Goal: Information Seeking & Learning: Find specific fact

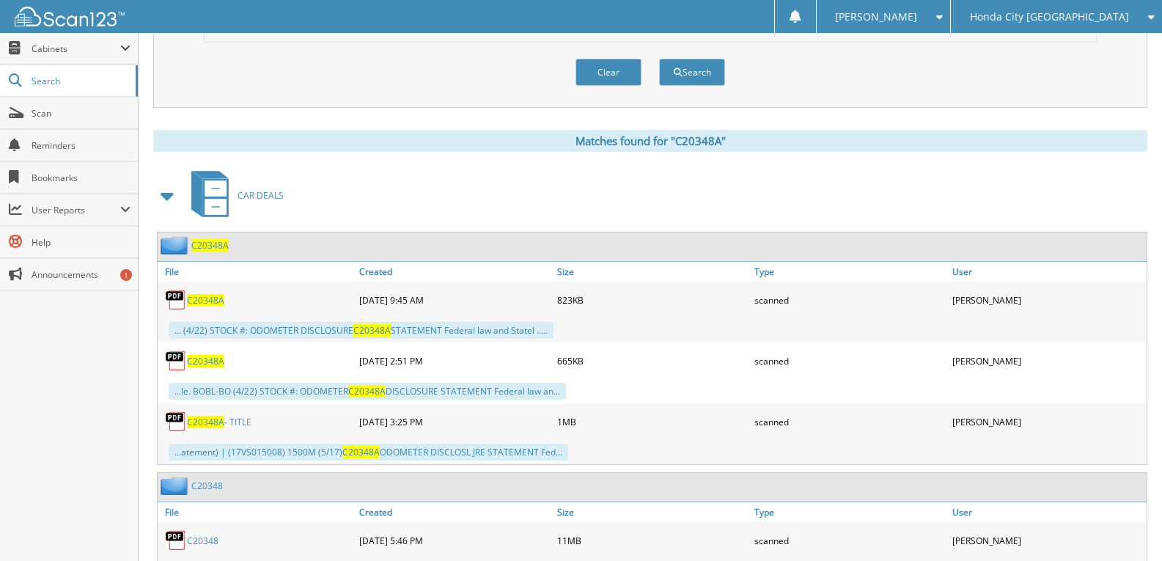
click at [207, 297] on span "C20348A" at bounding box center [205, 300] width 37 height 12
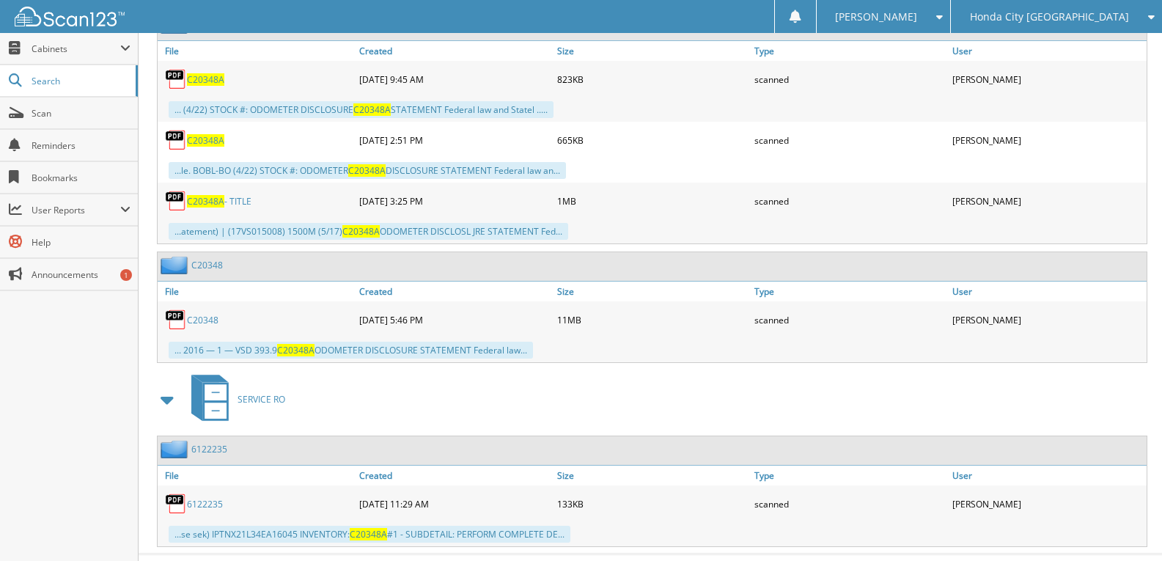
scroll to position [764, 0]
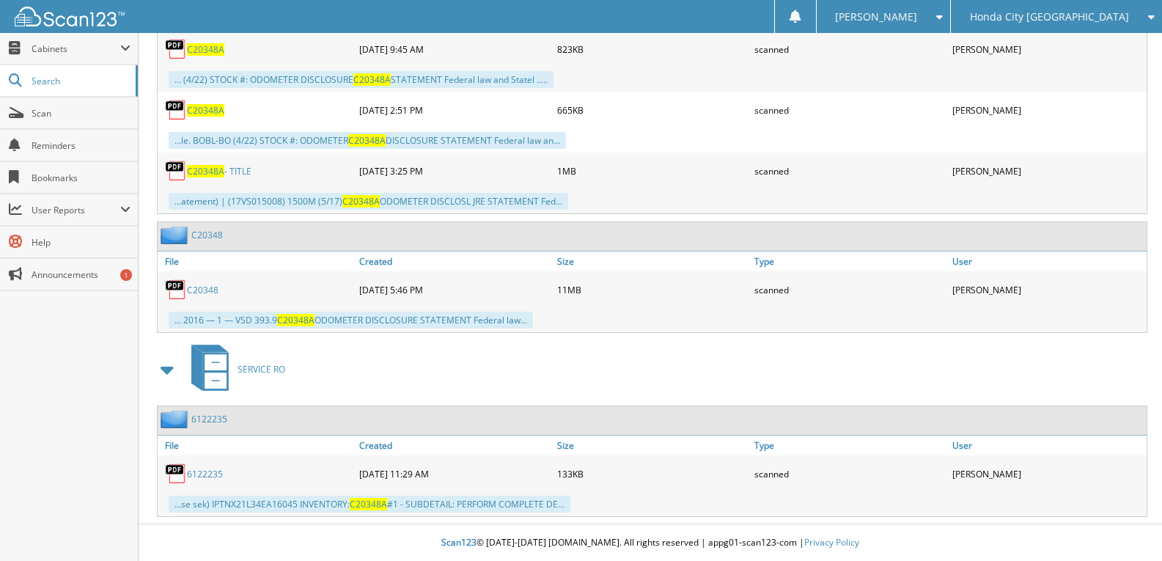
click at [839, 81] on div "... (4/22) STOCK #: ODOMETER DISCLOSURE C20348A STATEMENT Federal law and State…" at bounding box center [652, 79] width 989 height 24
click at [1074, 26] on div "Honda City [GEOGRAPHIC_DATA]" at bounding box center [1056, 16] width 196 height 33
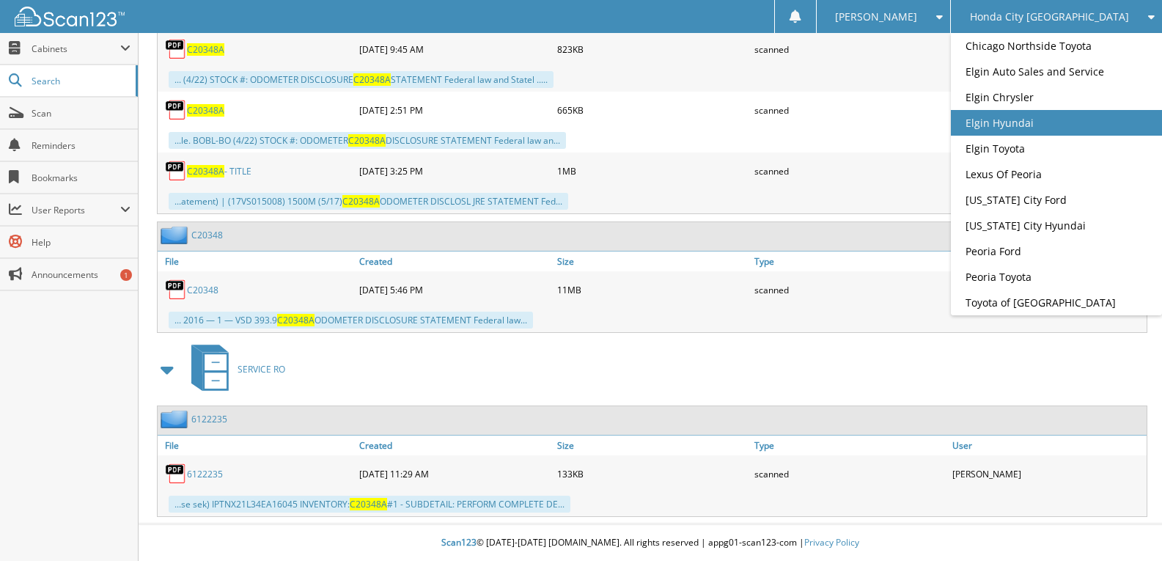
click at [1082, 136] on link "Elgin Hyundai" at bounding box center [1056, 123] width 211 height 26
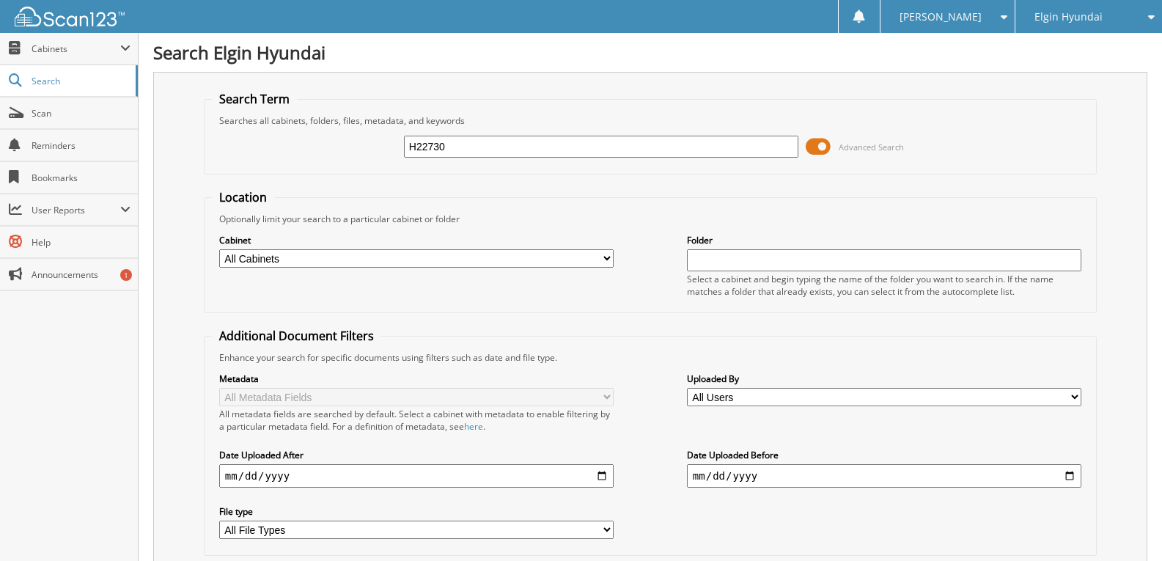
type input "H22730"
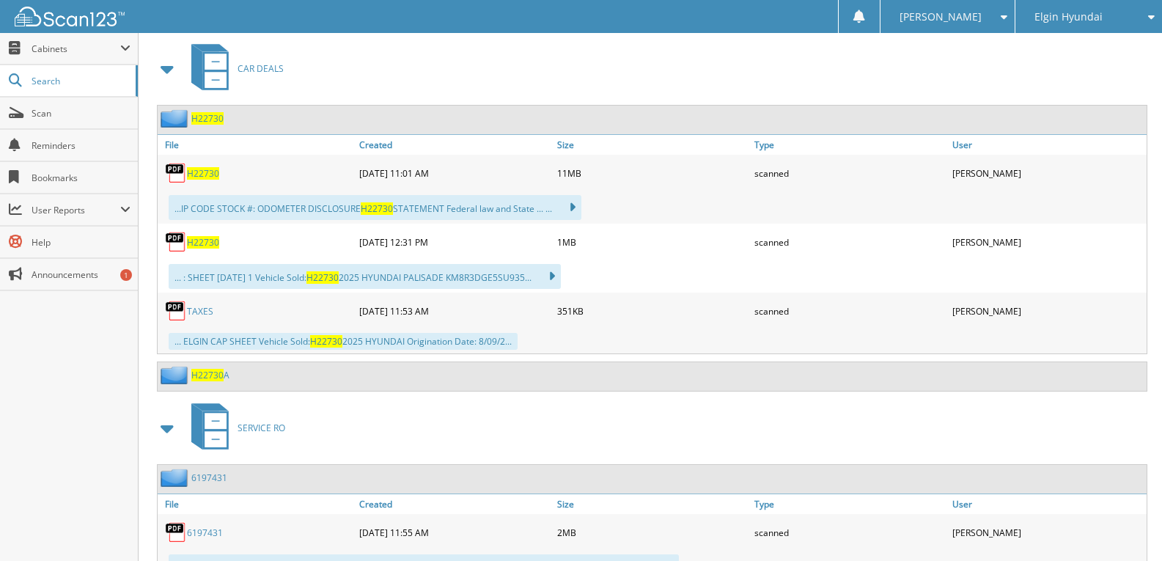
scroll to position [660, 0]
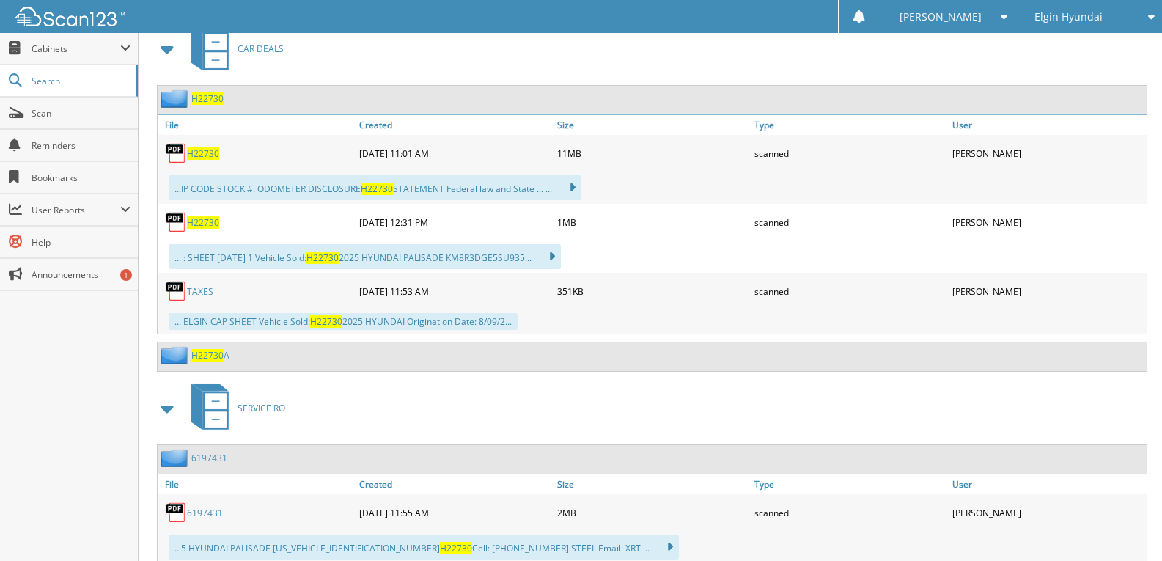
click at [215, 224] on span "H22730" at bounding box center [203, 222] width 32 height 12
click at [210, 156] on span "H22730" at bounding box center [203, 153] width 32 height 12
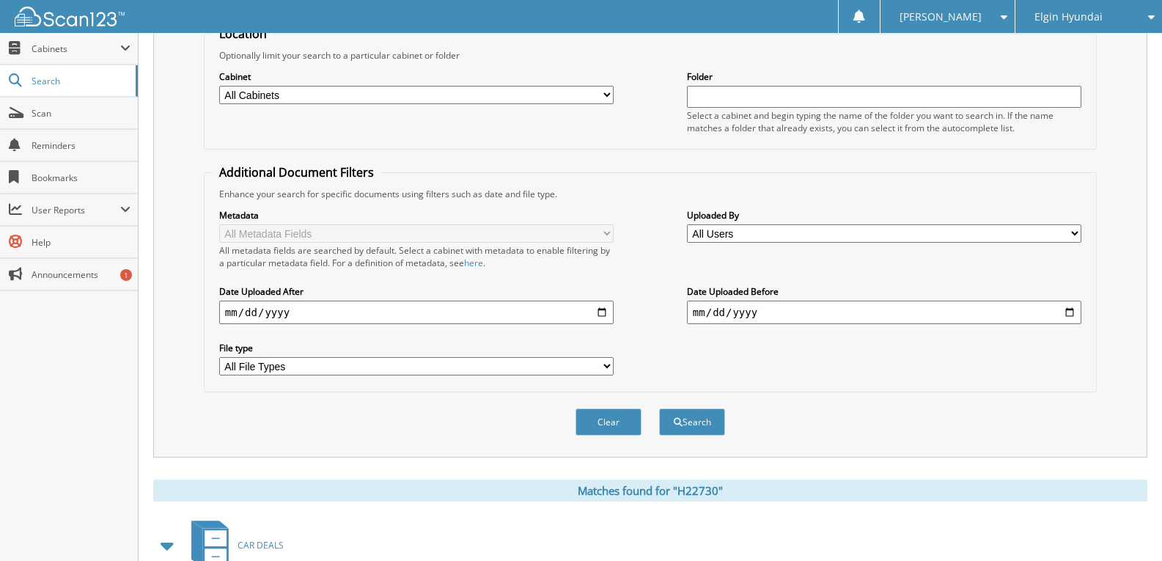
scroll to position [0, 0]
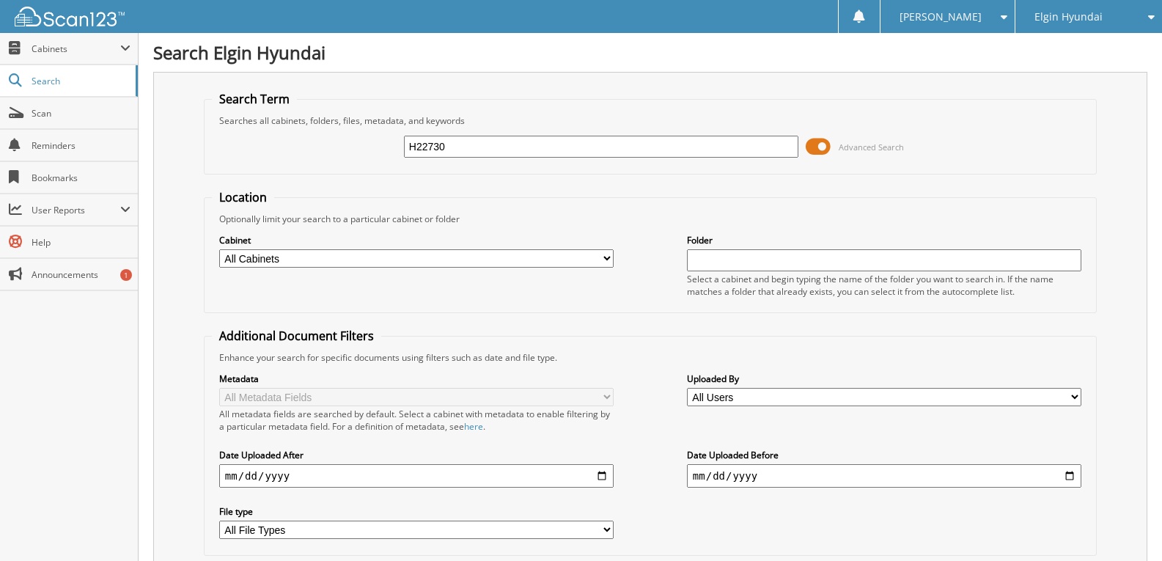
click at [479, 147] on input "H22730" at bounding box center [601, 147] width 394 height 22
type input "H22730A"
drag, startPoint x: 466, startPoint y: 144, endPoint x: 223, endPoint y: 169, distance: 244.5
click at [334, 164] on div "H22730A Advanced Search" at bounding box center [650, 147] width 877 height 40
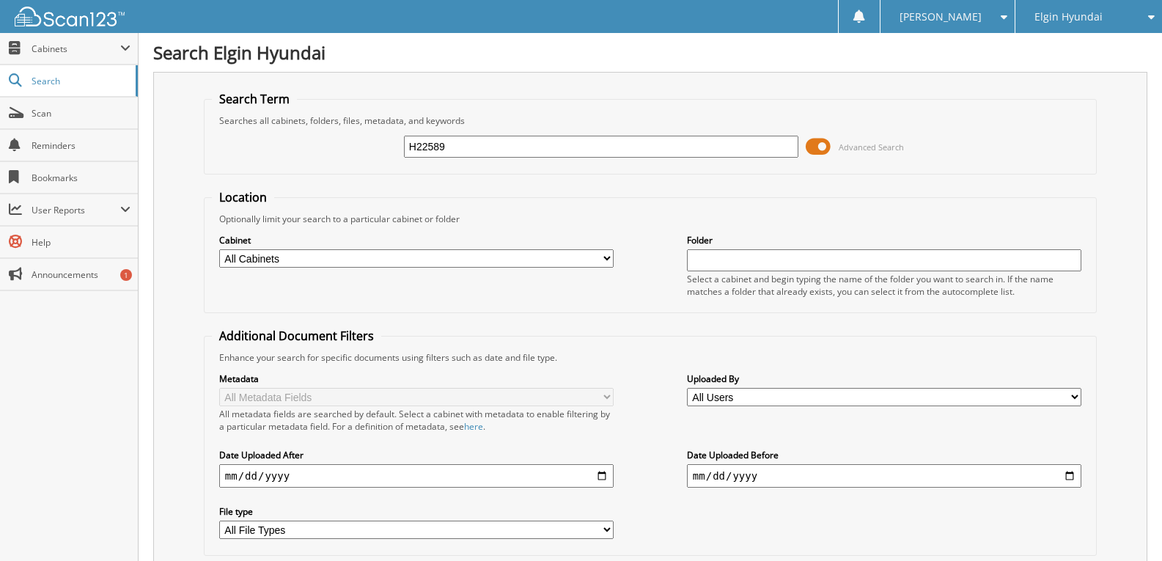
type input "H22589"
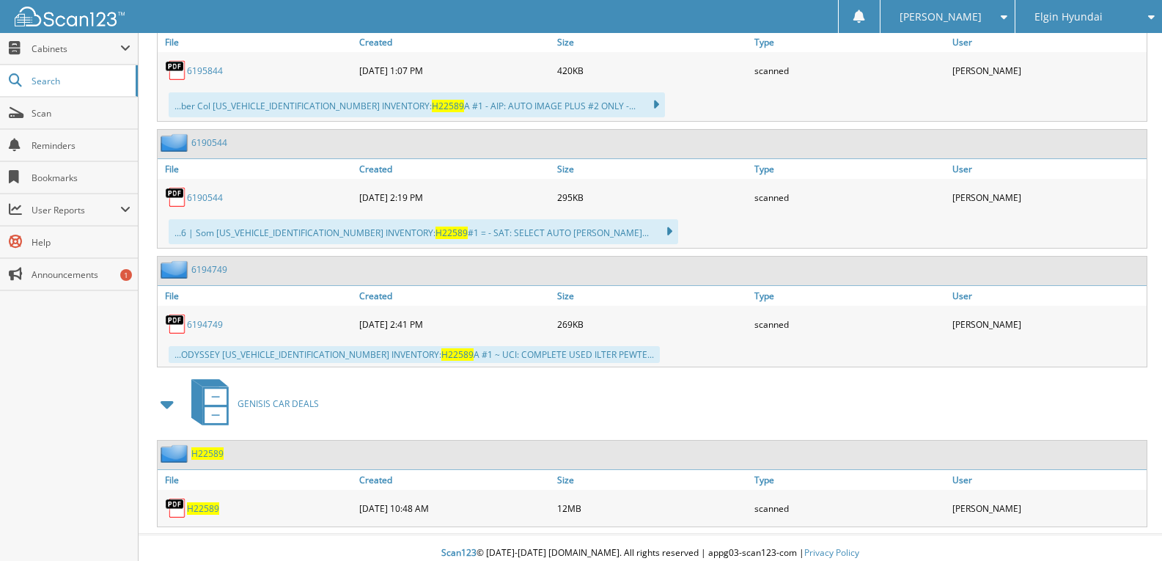
scroll to position [1355, 0]
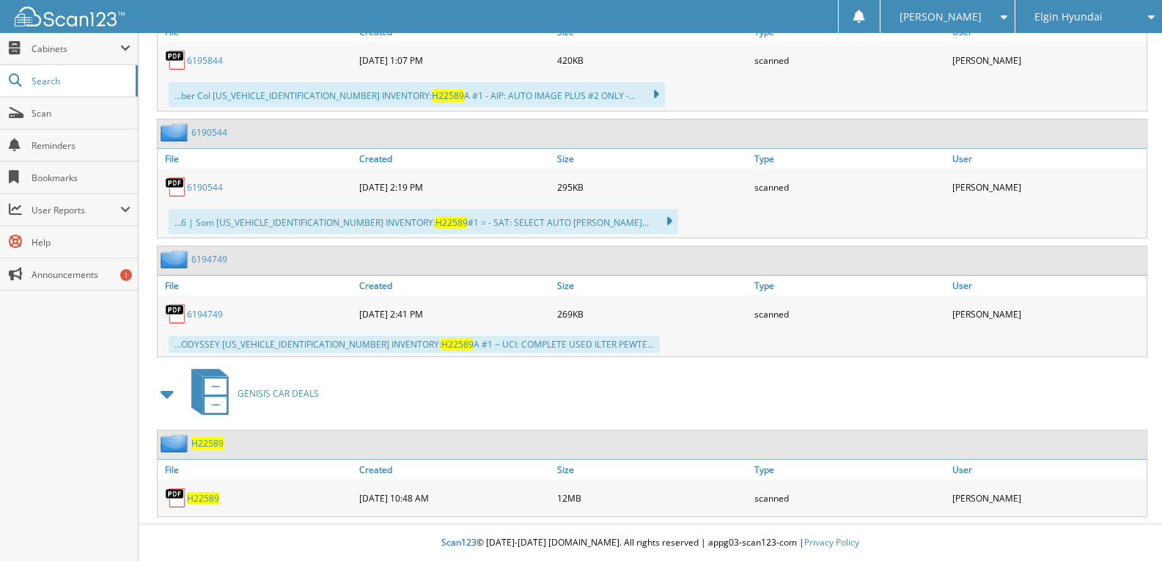
click at [198, 501] on span "H22589" at bounding box center [203, 498] width 32 height 12
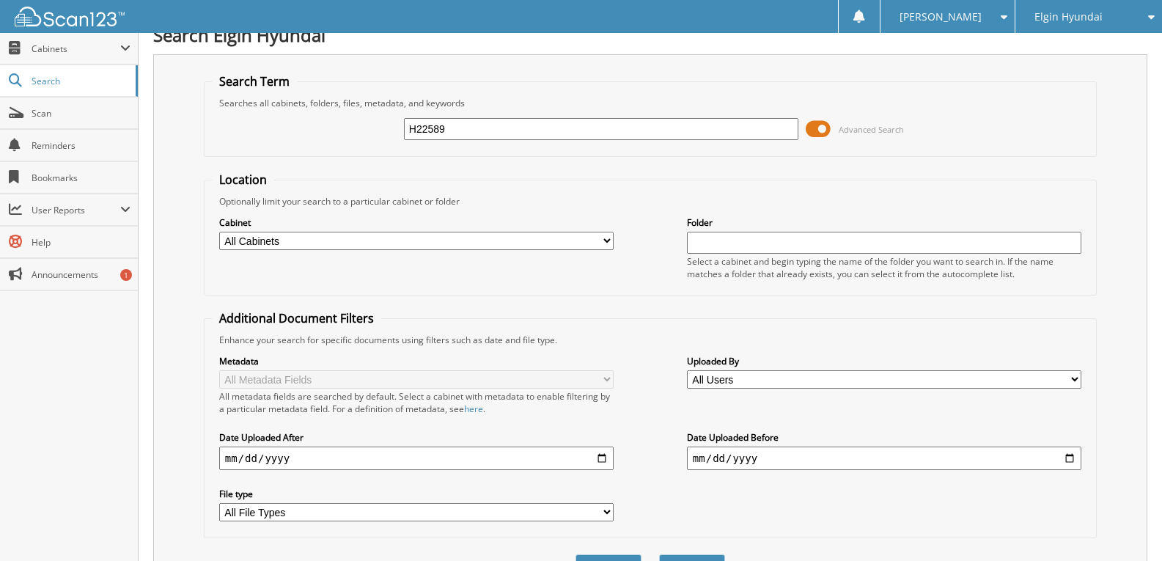
scroll to position [0, 0]
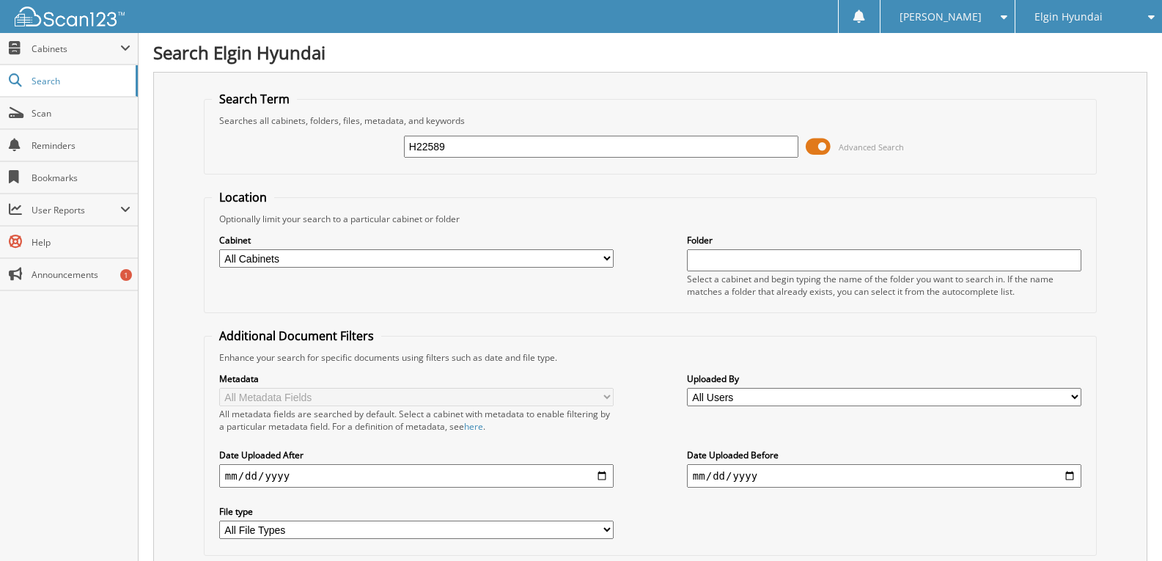
drag, startPoint x: 473, startPoint y: 153, endPoint x: 185, endPoint y: 228, distance: 297.6
click at [325, 215] on form "Search Term Searches all cabinets, folders, files, metadata, and keywords H2258…" at bounding box center [650, 353] width 893 height 524
type input "w9139a"
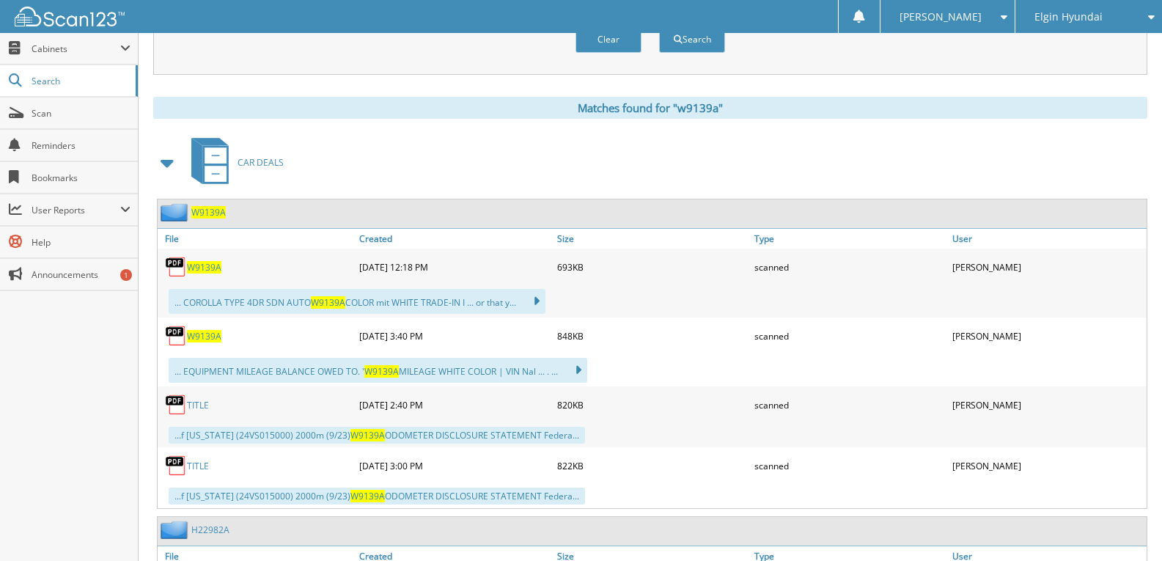
scroll to position [586, 0]
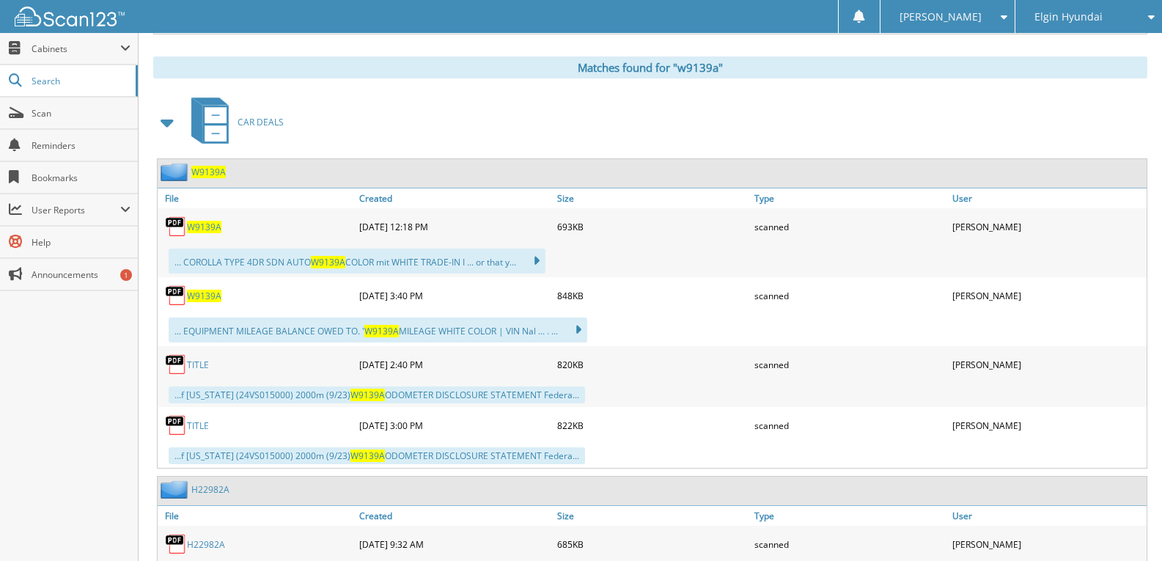
click at [199, 228] on span "W9139A" at bounding box center [204, 227] width 34 height 12
click at [199, 361] on link "TITLE" at bounding box center [198, 364] width 22 height 12
click at [198, 427] on link "TITLE" at bounding box center [198, 425] width 22 height 12
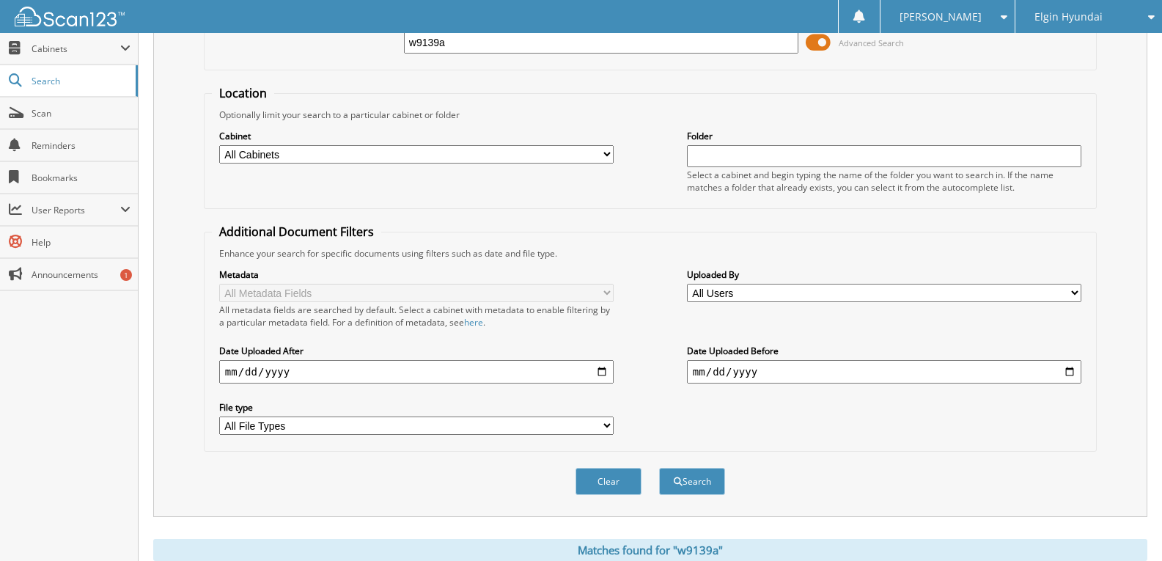
scroll to position [0, 0]
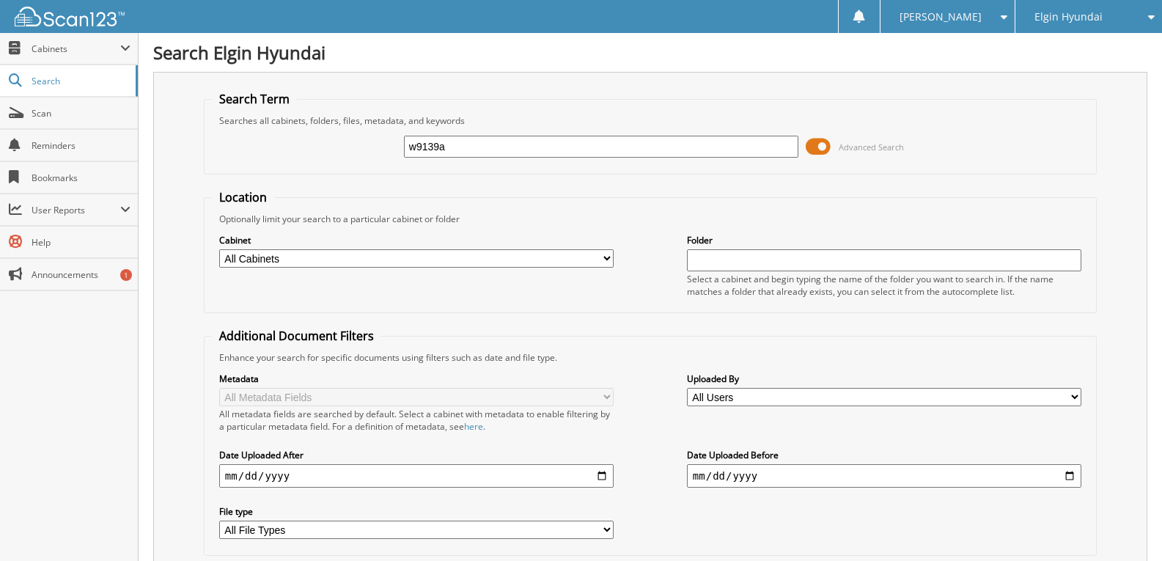
click at [455, 150] on input "w9139a" at bounding box center [601, 147] width 394 height 22
type input "w"
type input "h22589"
drag, startPoint x: 464, startPoint y: 146, endPoint x: 328, endPoint y: 151, distance: 136.4
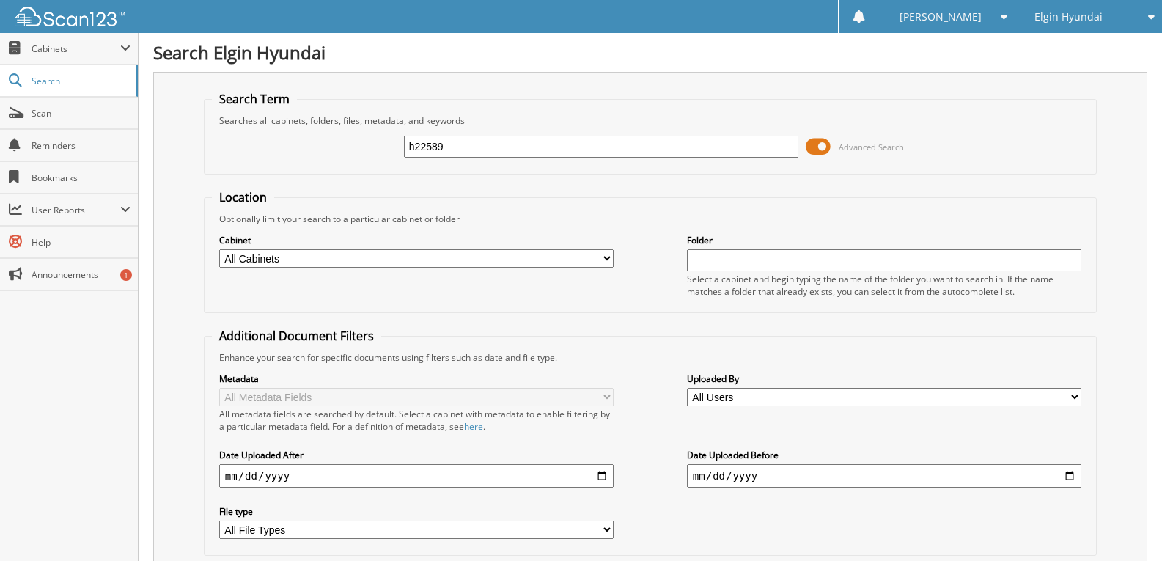
click at [332, 151] on div "h22589 Advanced Search" at bounding box center [650, 147] width 877 height 40
type input "H22761B"
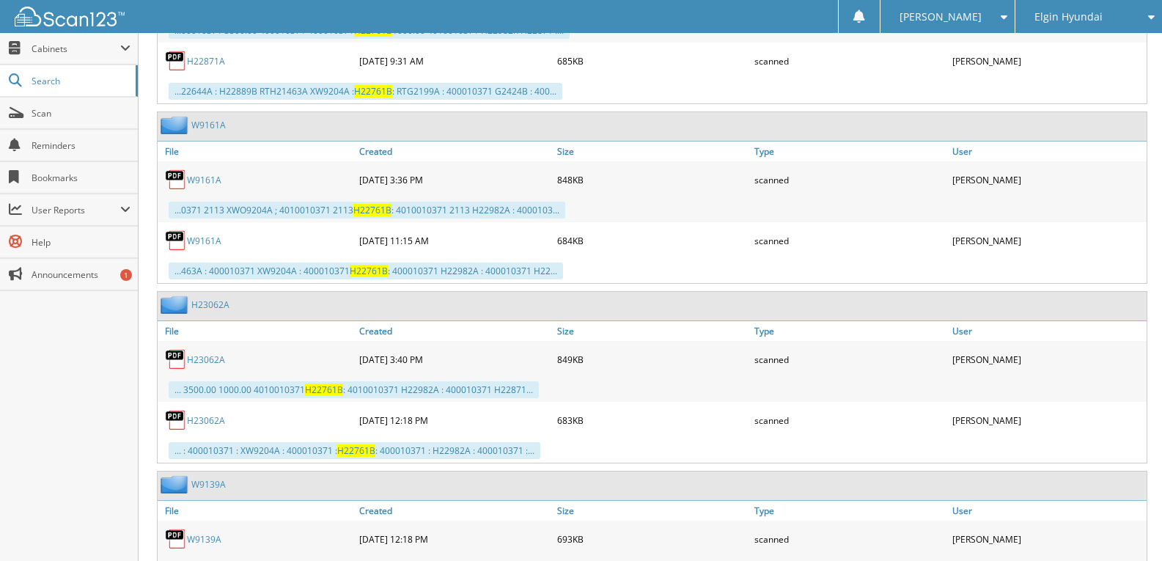
scroll to position [1686, 0]
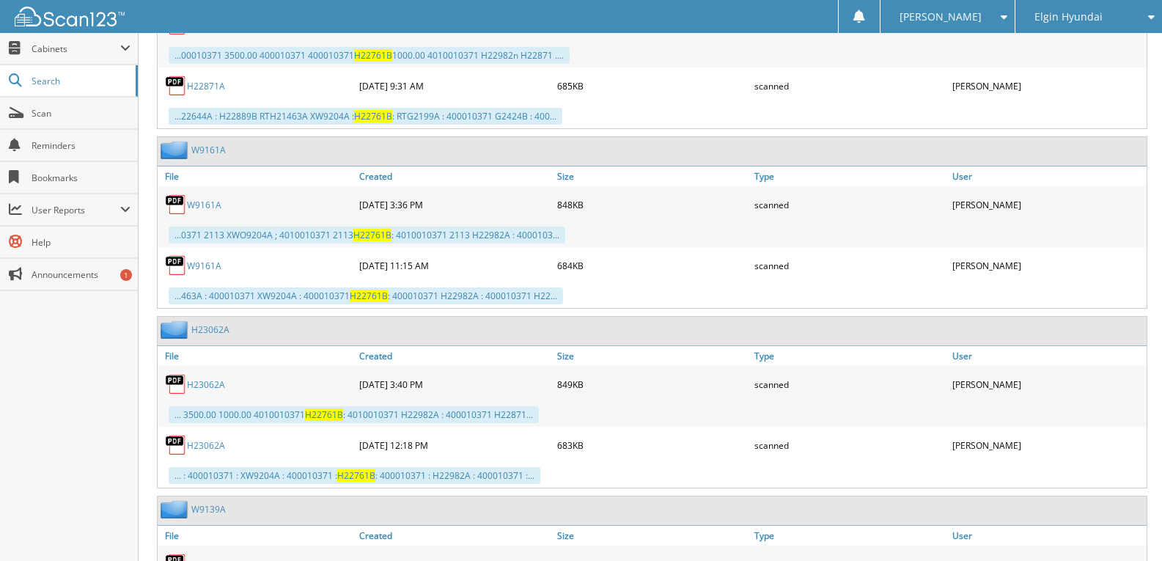
click at [213, 385] on link "H23062A" at bounding box center [206, 384] width 38 height 12
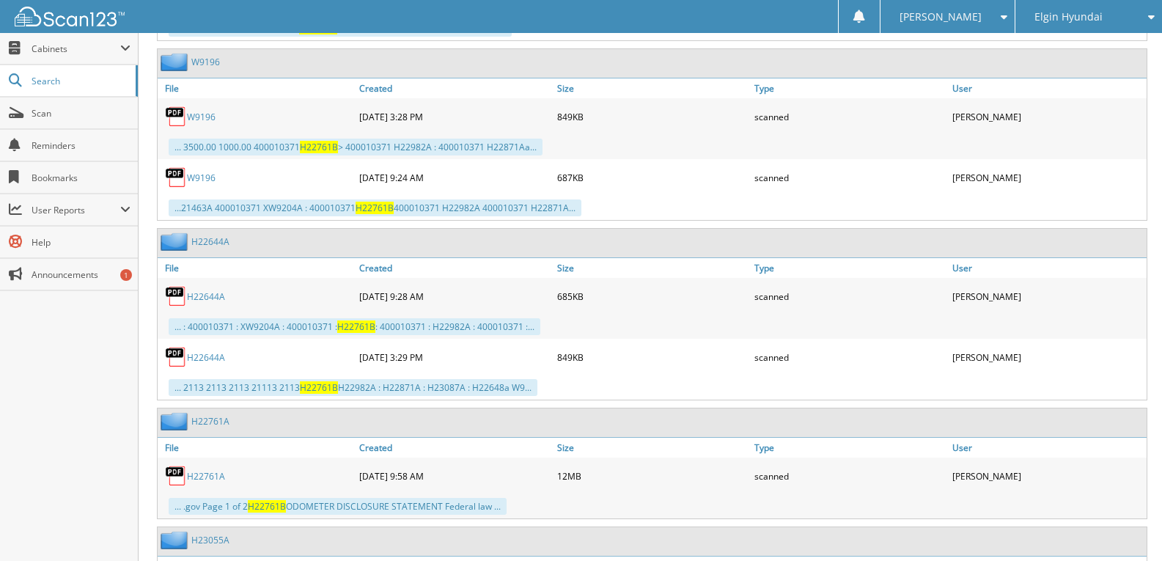
scroll to position [2565, 0]
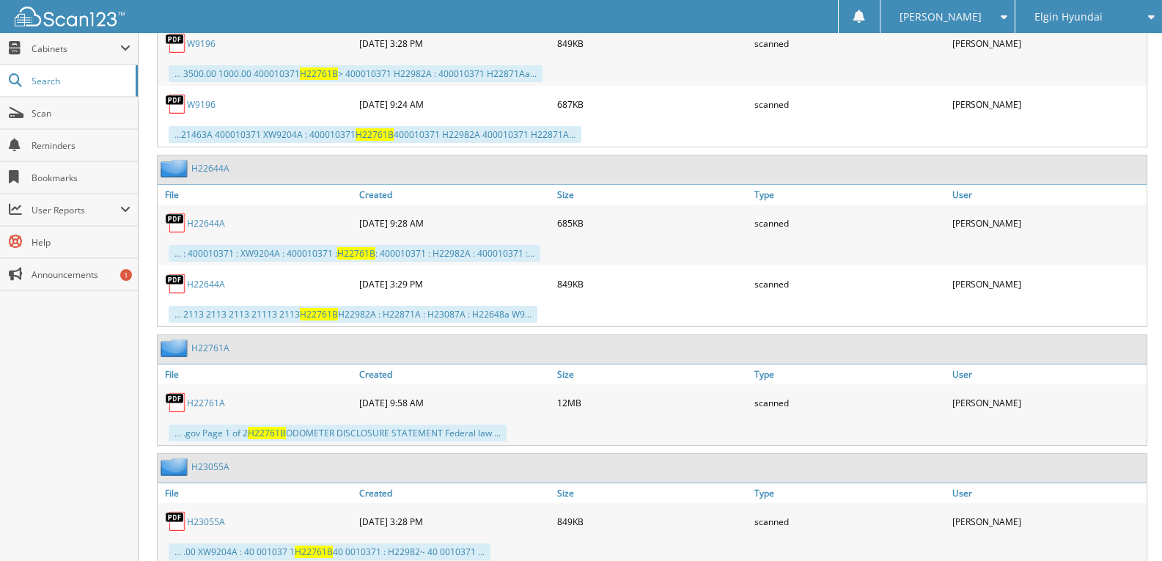
click at [207, 400] on link "H22761A" at bounding box center [206, 403] width 38 height 12
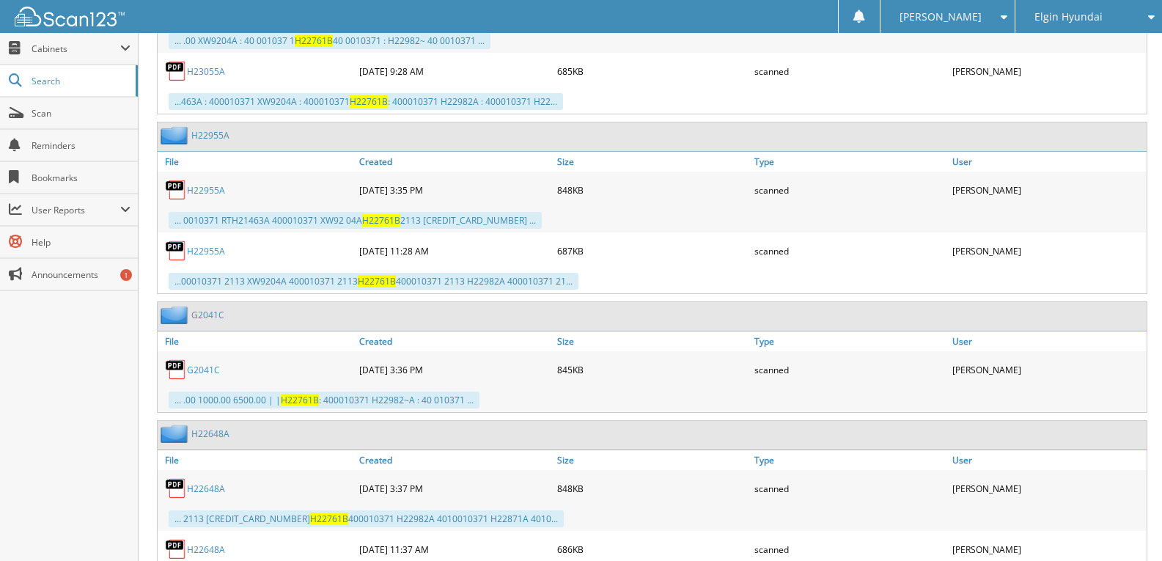
scroll to position [2786, 0]
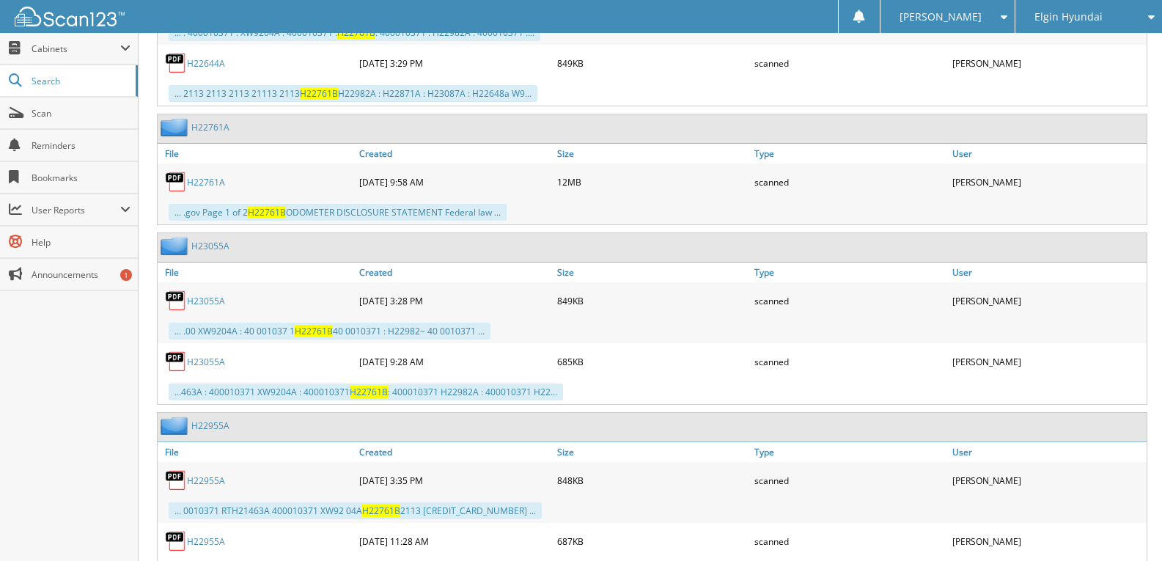
click at [321, 333] on span "H22761B" at bounding box center [314, 331] width 38 height 12
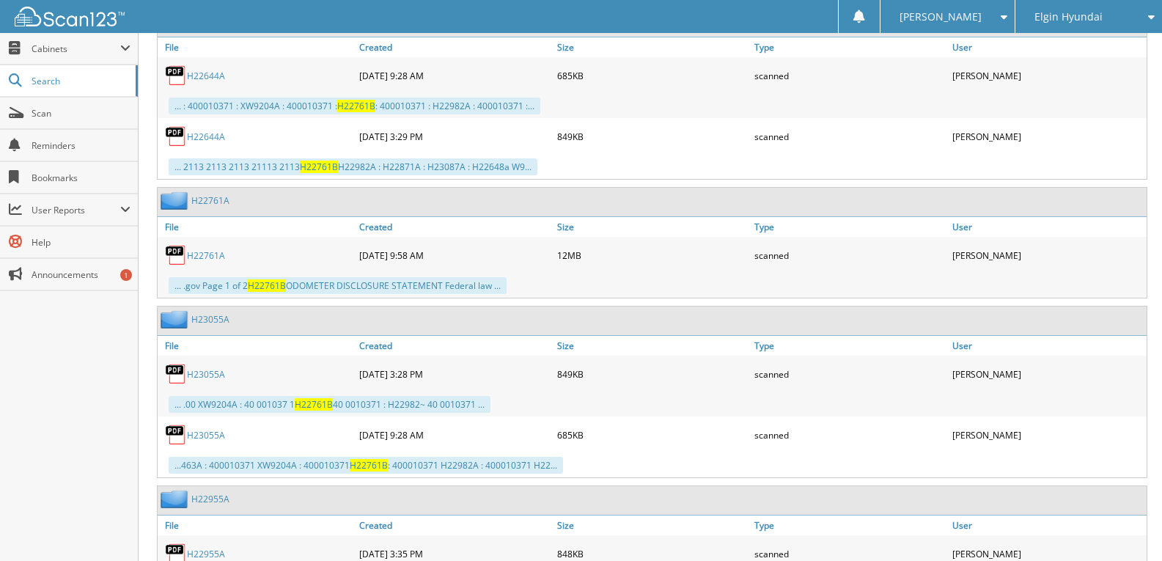
click at [215, 249] on link "H22761A" at bounding box center [206, 255] width 38 height 12
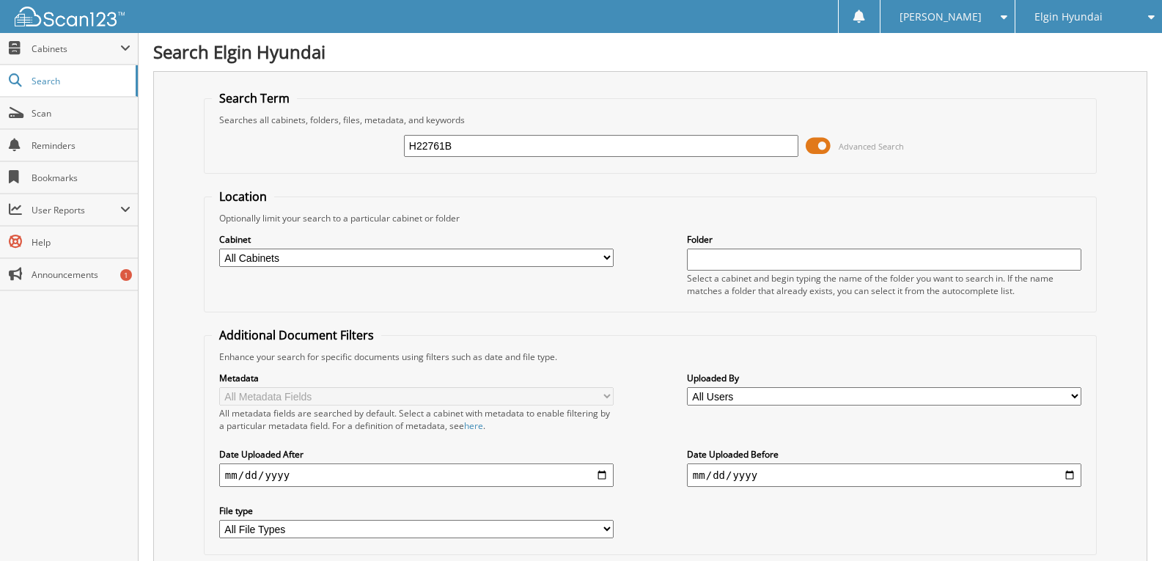
scroll to position [0, 0]
click at [78, 54] on span "Cabinets" at bounding box center [76, 49] width 89 height 12
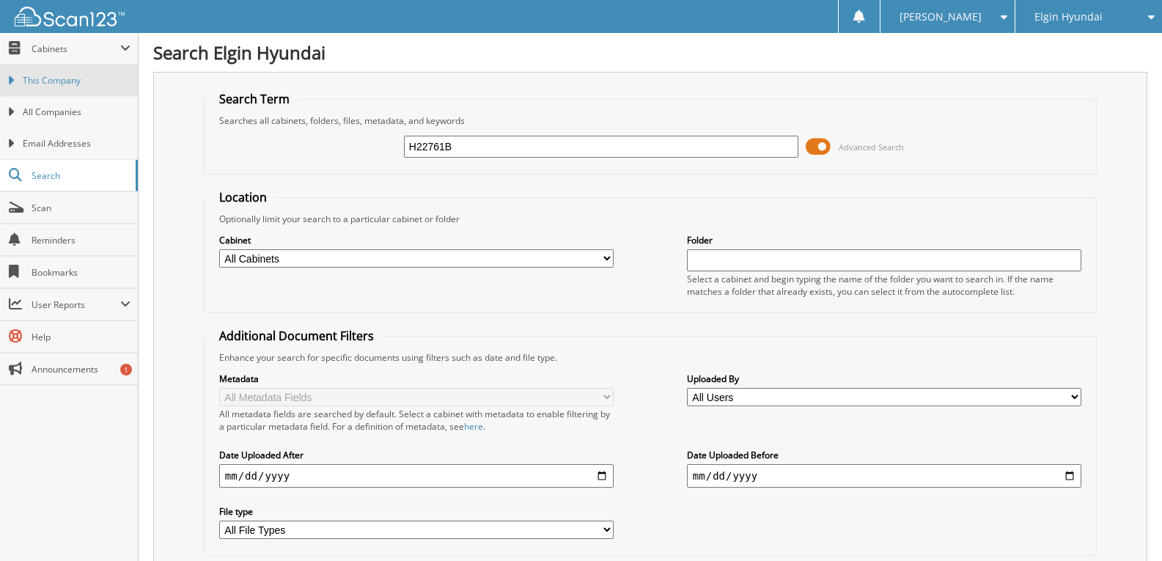
click at [75, 70] on link "This Company" at bounding box center [69, 81] width 138 height 32
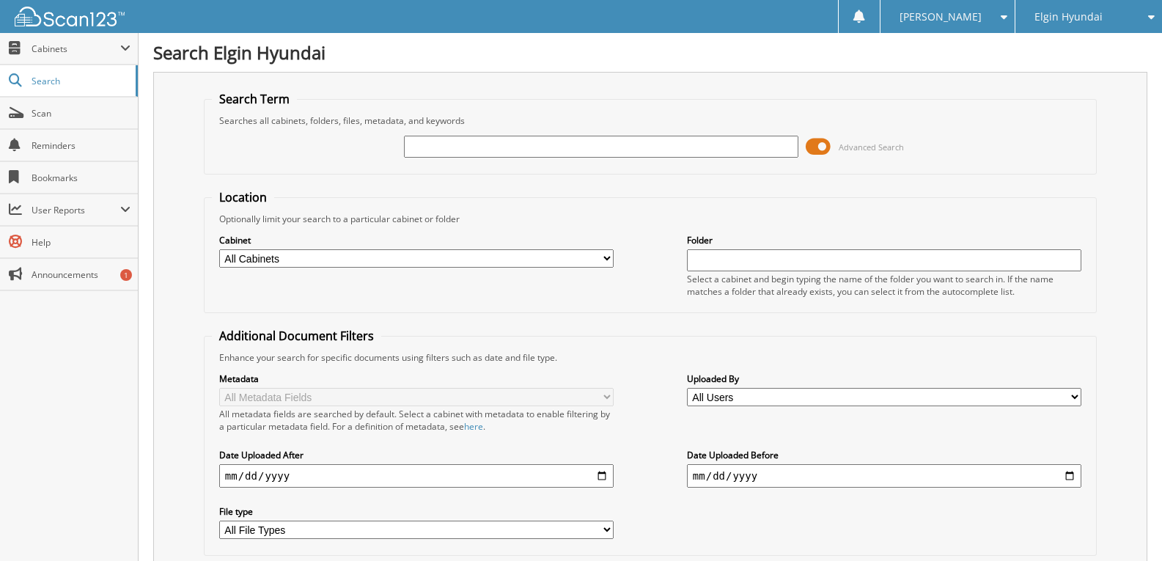
click at [517, 149] on input "text" at bounding box center [601, 147] width 394 height 22
type input "H22761B"
click at [465, 151] on input "H22761B" at bounding box center [601, 147] width 394 height 22
type input "H"
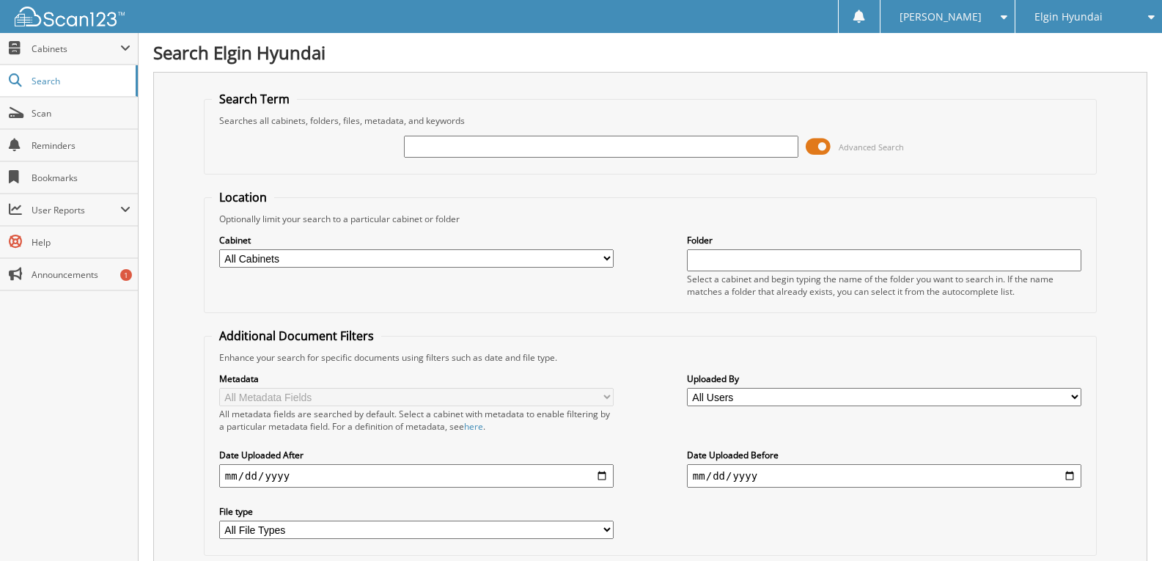
paste input "25233694319"
type input "25233694319"
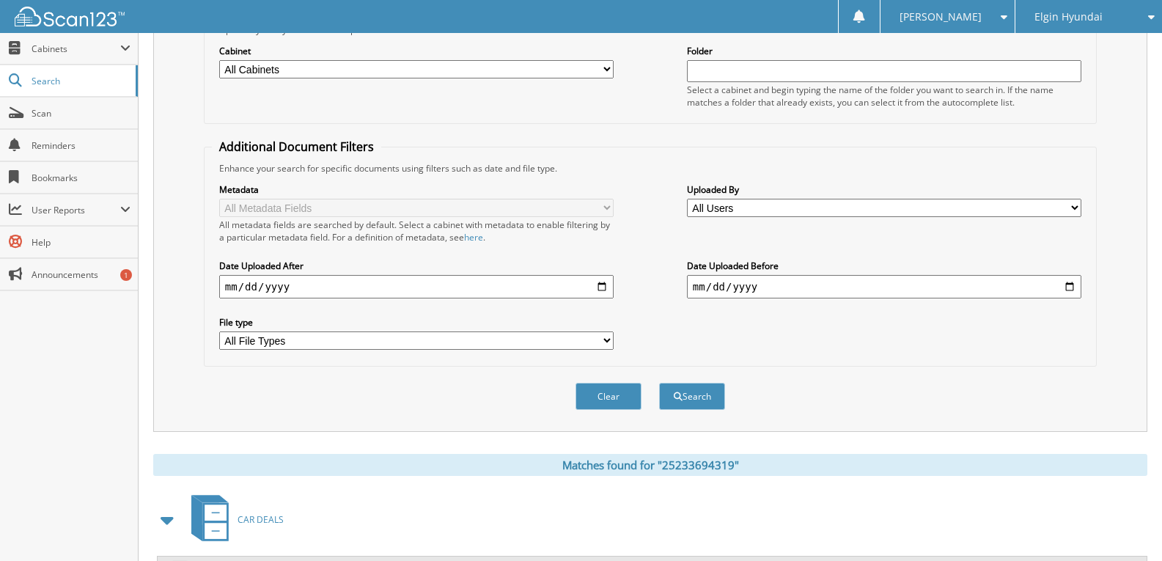
scroll to position [340, 0]
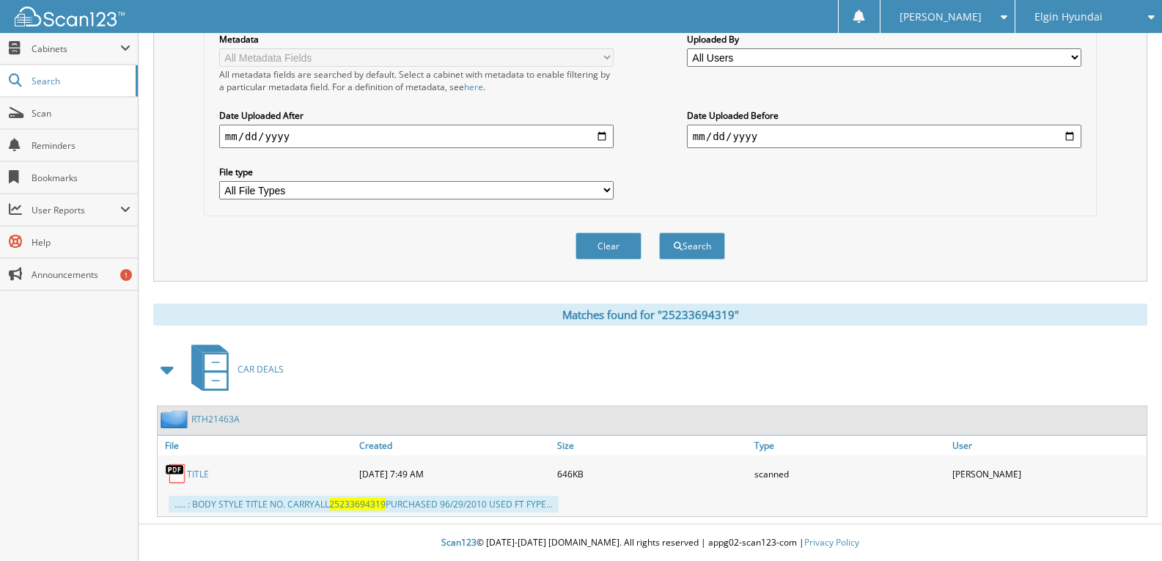
click at [194, 474] on link "TITLE" at bounding box center [198, 474] width 22 height 12
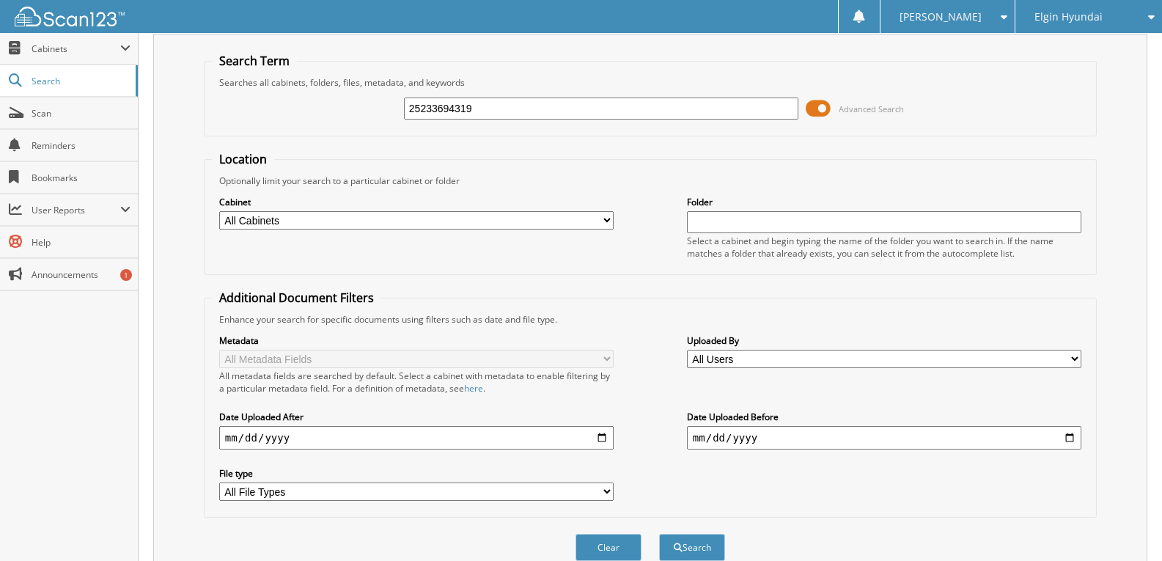
scroll to position [0, 0]
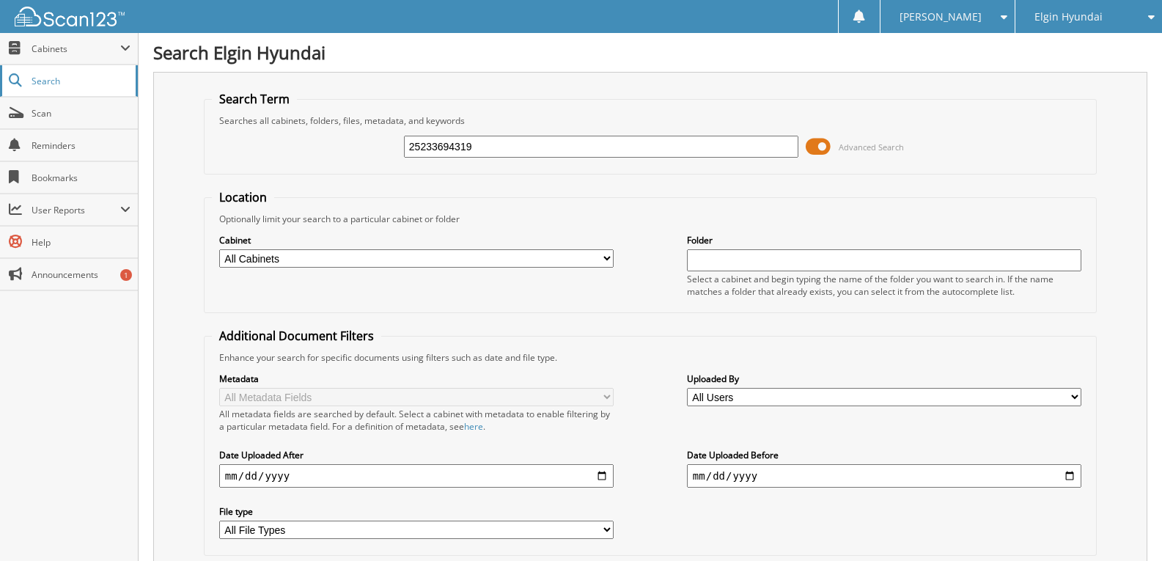
click at [63, 82] on span "Search" at bounding box center [80, 81] width 97 height 12
click at [65, 52] on span "Cabinets" at bounding box center [76, 49] width 89 height 12
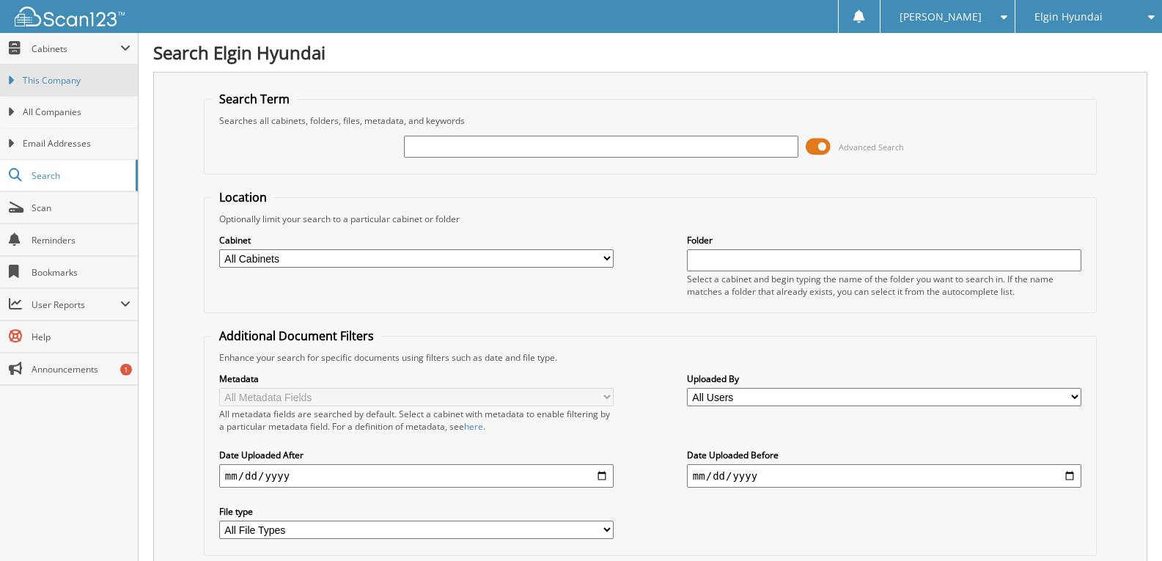
click at [67, 80] on span "This Company" at bounding box center [77, 80] width 108 height 13
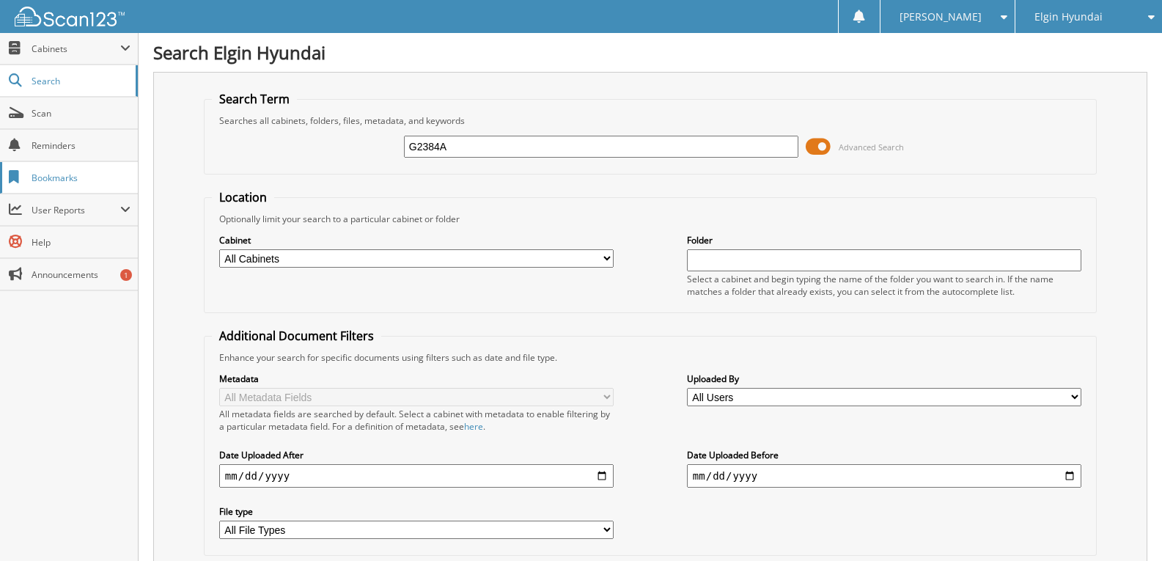
type input "G2384A"
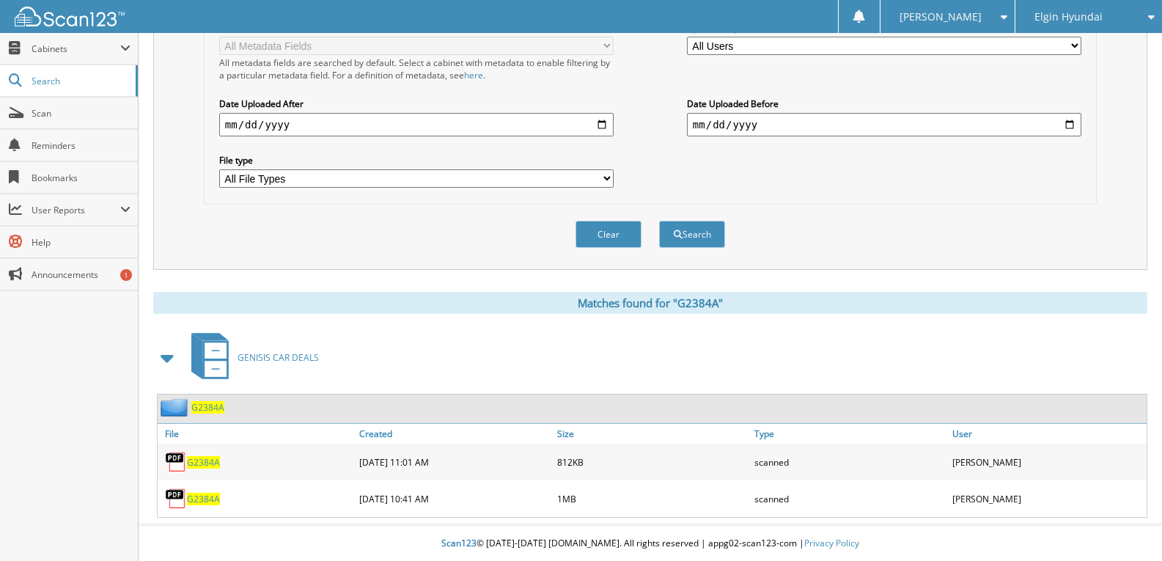
scroll to position [353, 0]
click at [211, 460] on span "G2384A" at bounding box center [203, 461] width 33 height 12
click at [211, 494] on span "G2384A" at bounding box center [203, 498] width 33 height 12
click at [70, 53] on span "Cabinets" at bounding box center [76, 49] width 89 height 12
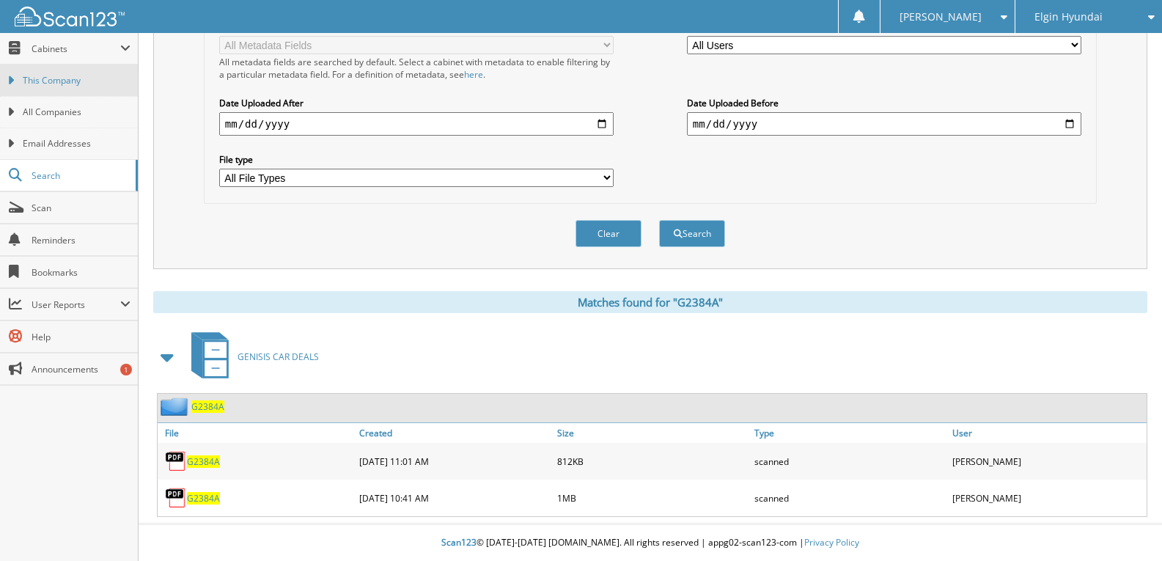
click at [60, 83] on span "This Company" at bounding box center [77, 80] width 108 height 13
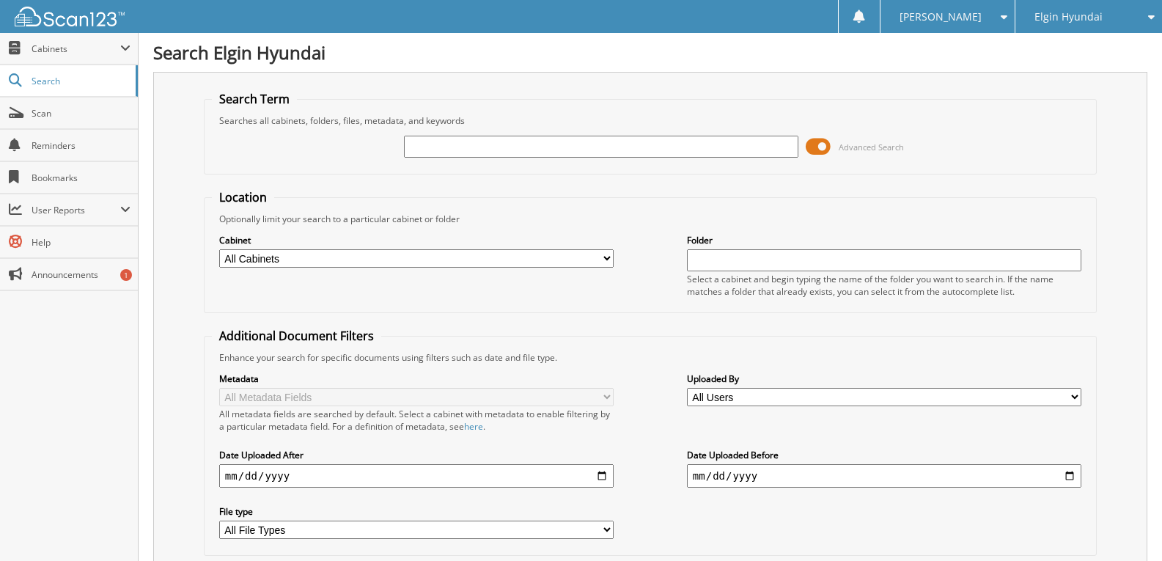
click at [606, 256] on select "All Cabinets CAR DEALS GENISIS CAR DEALS PARTS SERVICE RO Needs Filing" at bounding box center [416, 258] width 394 height 18
select select "23491"
click at [219, 249] on select "All Cabinets CAR DEALS GENISIS CAR DEALS PARTS SERVICE RO Needs Filing" at bounding box center [416, 258] width 394 height 18
click at [519, 150] on input "text" at bounding box center [601, 147] width 394 height 22
type input "W9139A"
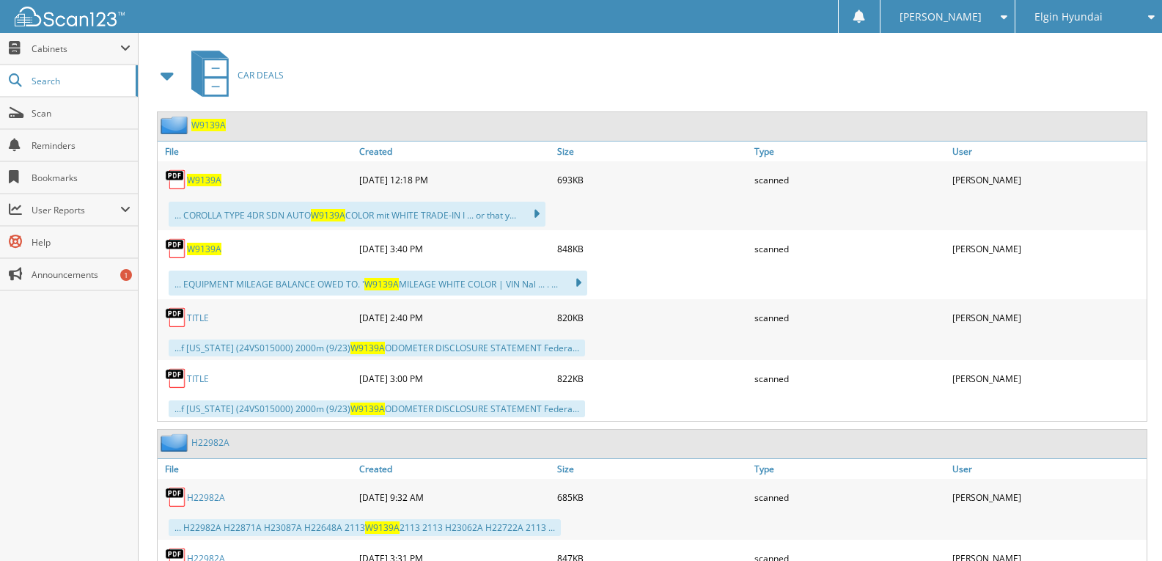
scroll to position [660, 0]
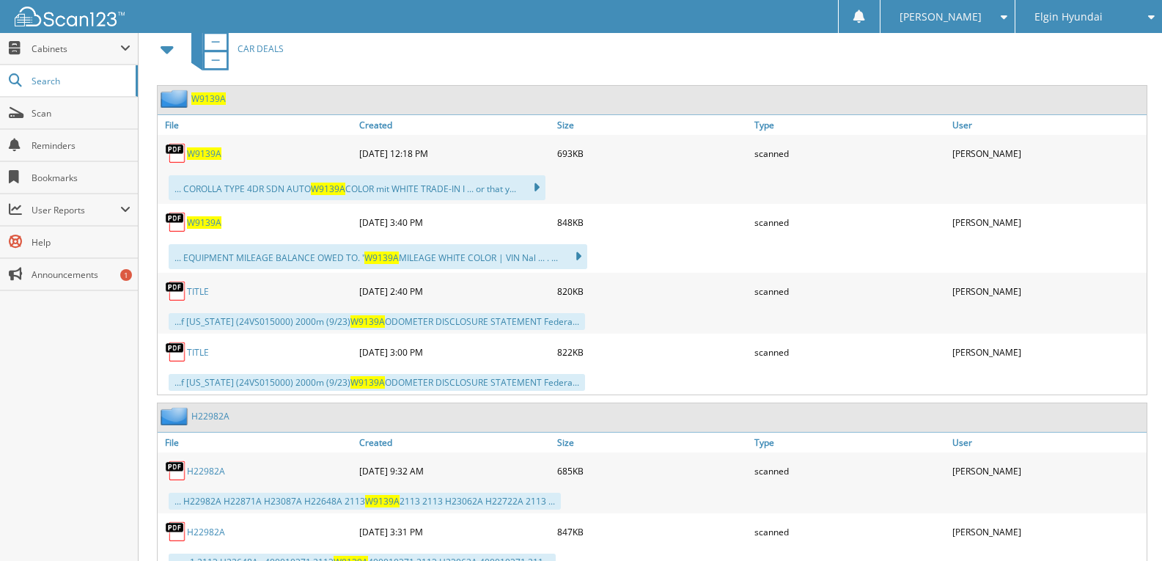
click at [200, 295] on link "TITLE" at bounding box center [198, 291] width 22 height 12
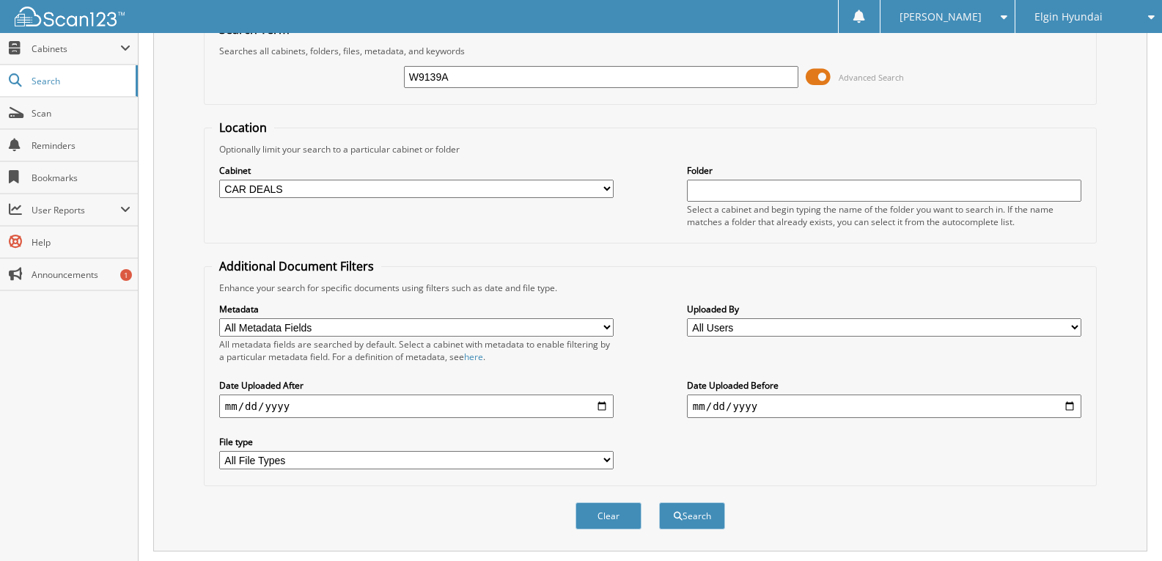
scroll to position [0, 0]
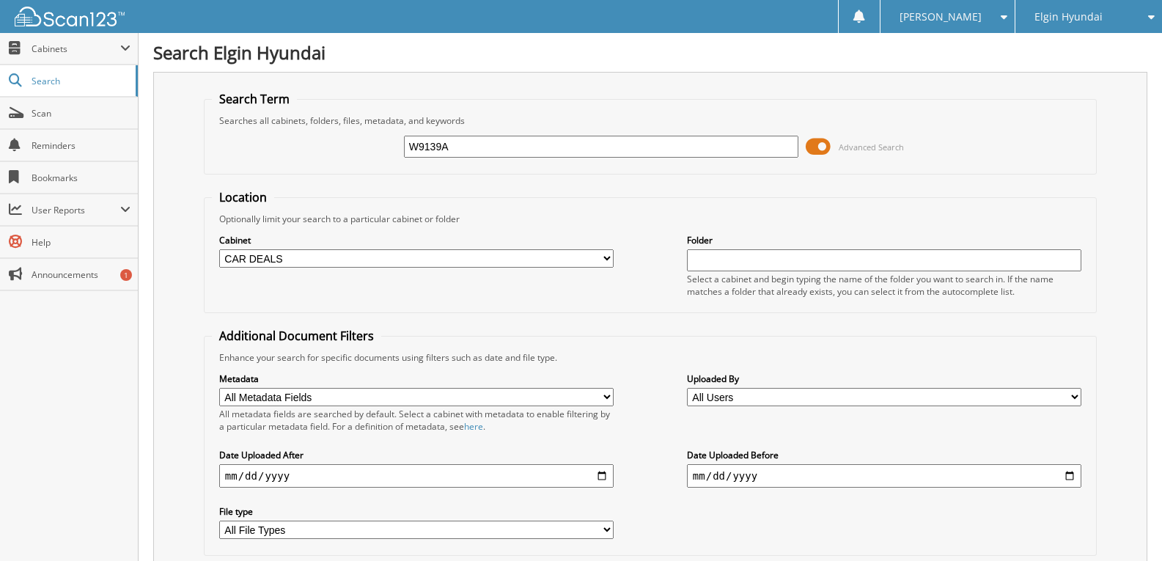
drag, startPoint x: 461, startPoint y: 147, endPoint x: 273, endPoint y: 161, distance: 188.9
click at [326, 173] on fieldset "Search Term Searches all cabinets, folders, files, metadata, and keywords W9139…" at bounding box center [650, 133] width 893 height 84
type input "H23062A"
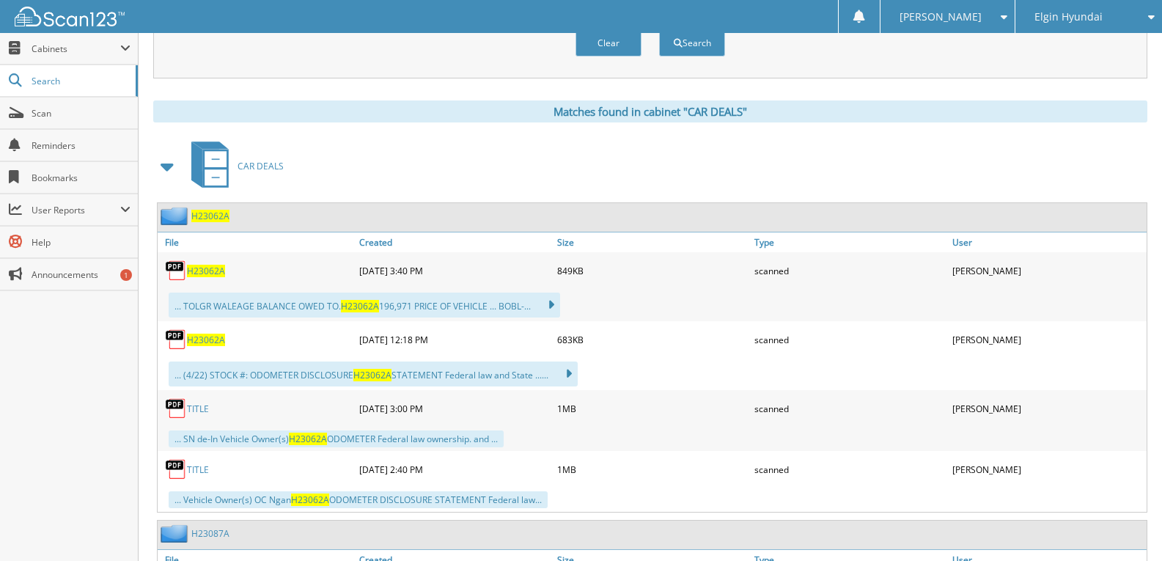
scroll to position [586, 0]
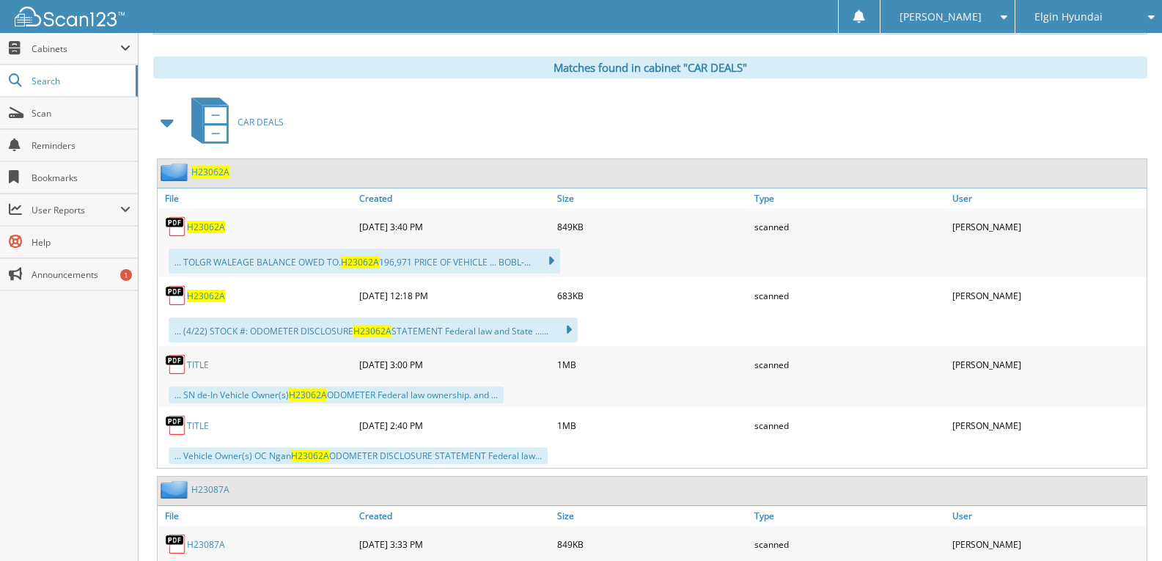
click at [195, 365] on link "TITLE" at bounding box center [198, 364] width 22 height 12
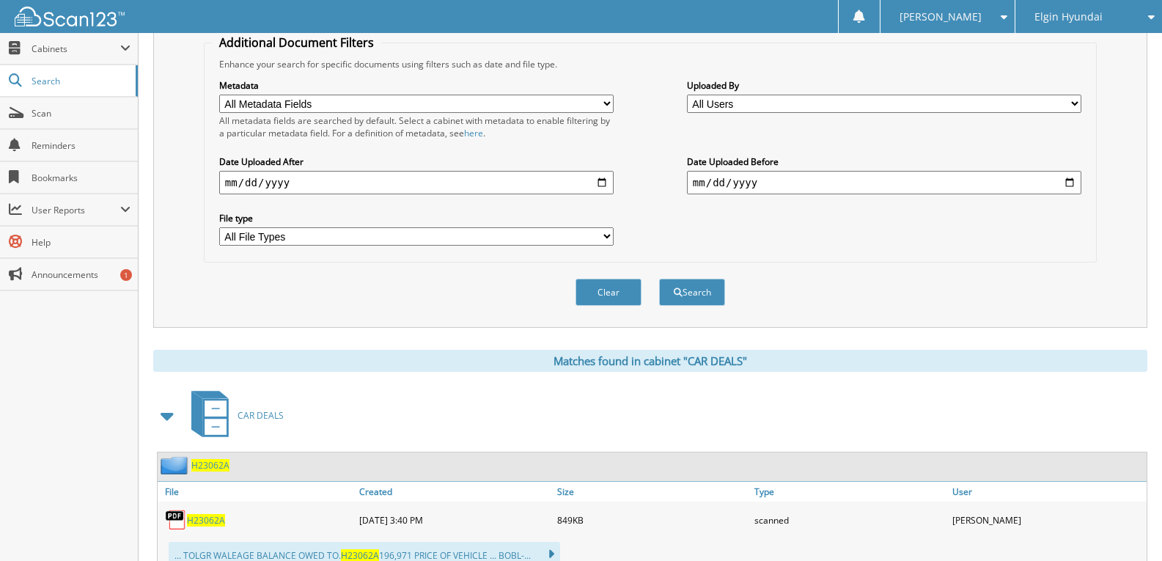
scroll to position [0, 0]
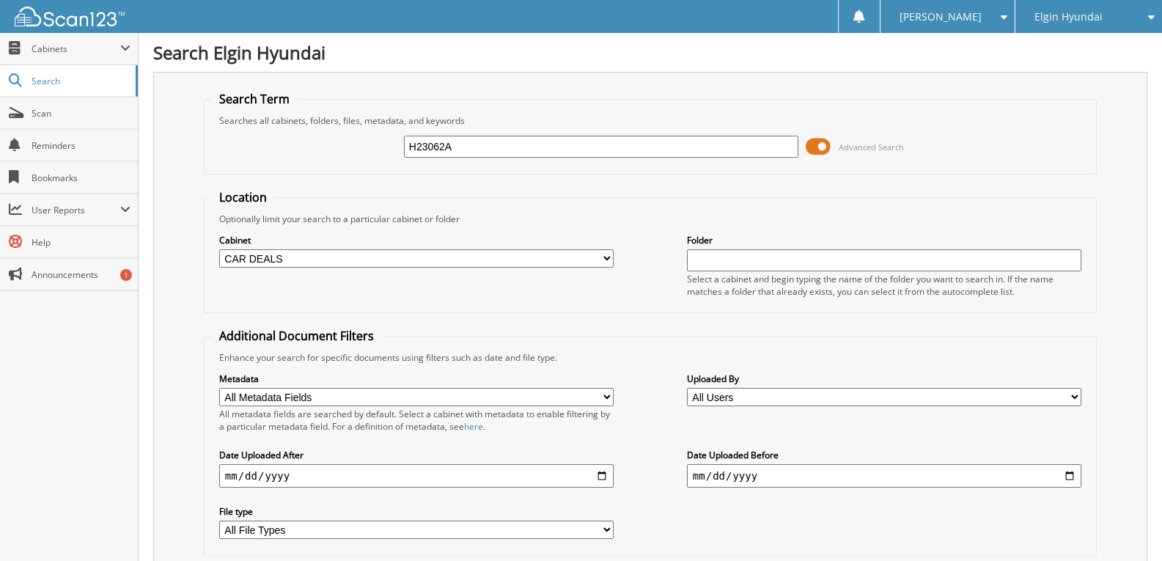
drag, startPoint x: 465, startPoint y: 145, endPoint x: 139, endPoint y: 153, distance: 325.5
click at [190, 163] on div "Search Term Searches all cabinets, folders, files, metadata, and keywords H2306…" at bounding box center [650, 346] width 994 height 549
type input "W9107A"
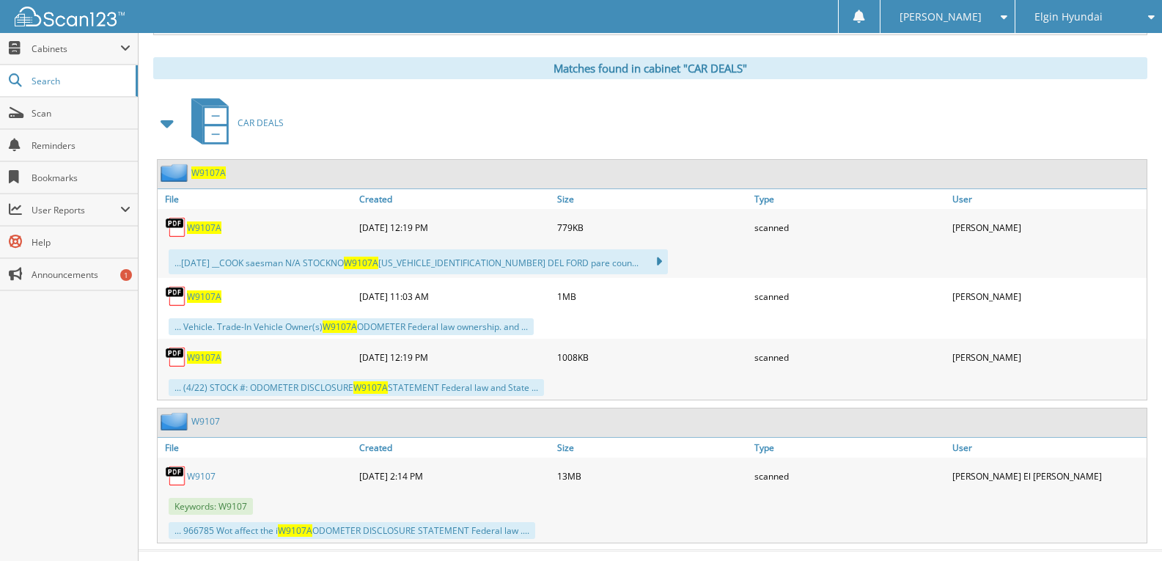
scroll to position [586, 0]
click at [213, 301] on span "W9107A" at bounding box center [204, 296] width 34 height 12
click at [210, 295] on span "W9107A" at bounding box center [204, 296] width 34 height 12
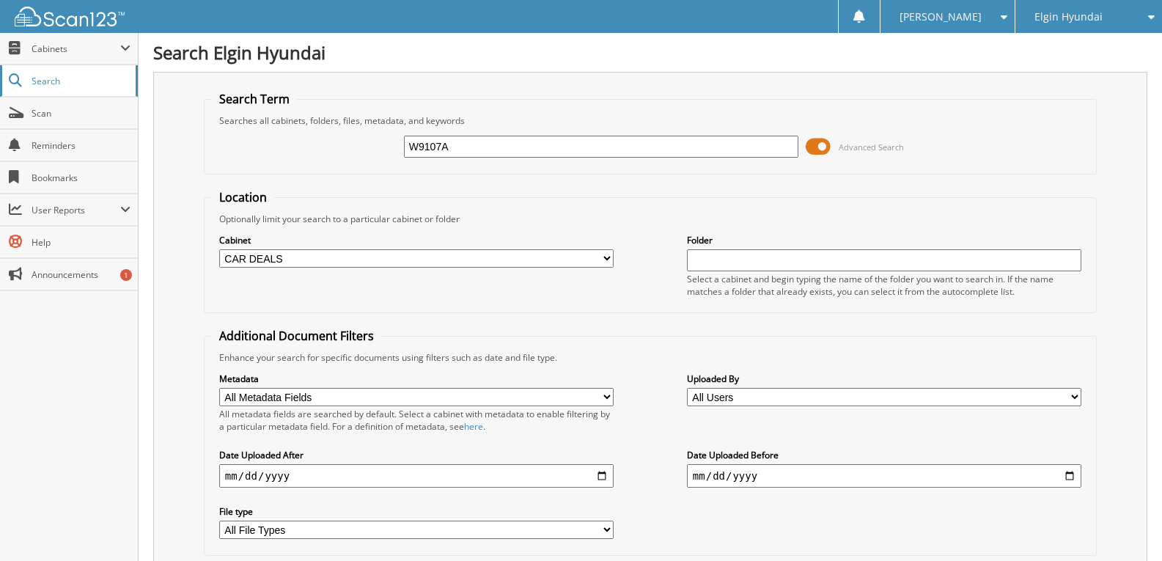
drag, startPoint x: 0, startPoint y: 0, endPoint x: 66, endPoint y: 81, distance: 104.2
click at [66, 81] on span "Search" at bounding box center [80, 81] width 97 height 12
click at [471, 143] on input "text" at bounding box center [601, 147] width 394 height 22
type input "W9139A"
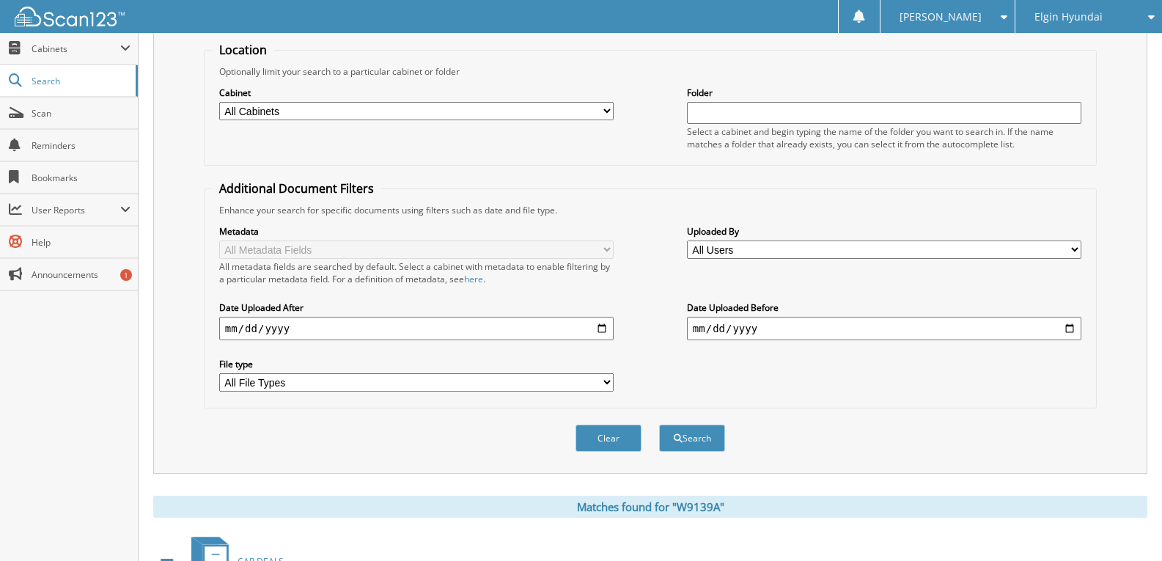
scroll to position [147, 0]
click at [602, 114] on select "All Cabinets CAR DEALS GENISIS CAR DEALS PARTS SERVICE RO Needs Filing" at bounding box center [416, 112] width 394 height 18
select select "23491"
click at [219, 103] on select "All Cabinets CAR DEALS GENISIS CAR DEALS PARTS SERVICE RO Needs Filing" at bounding box center [416, 112] width 394 height 18
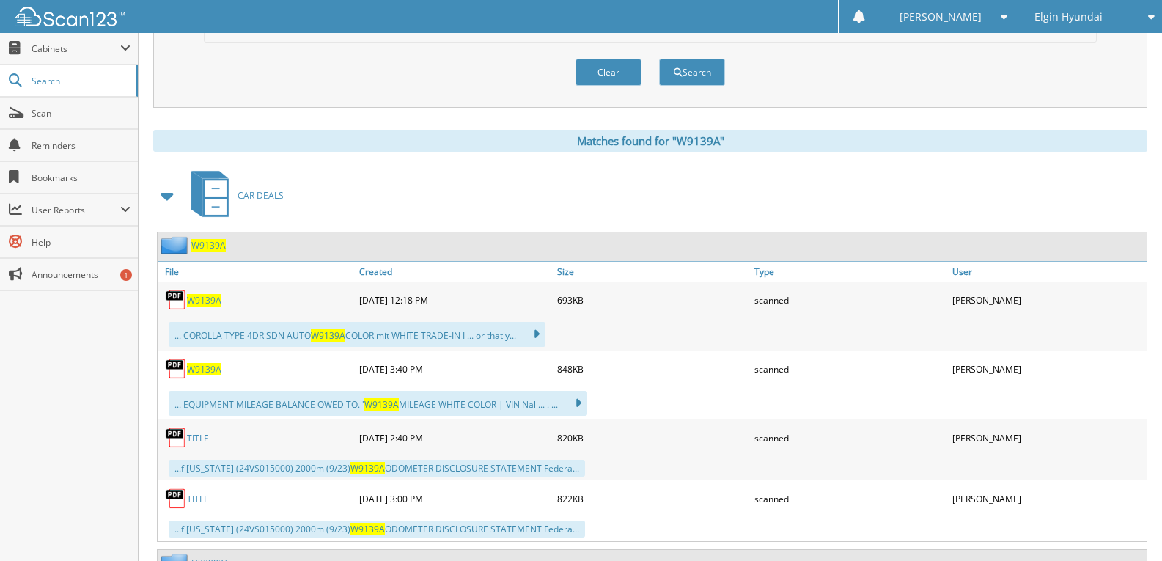
scroll to position [586, 0]
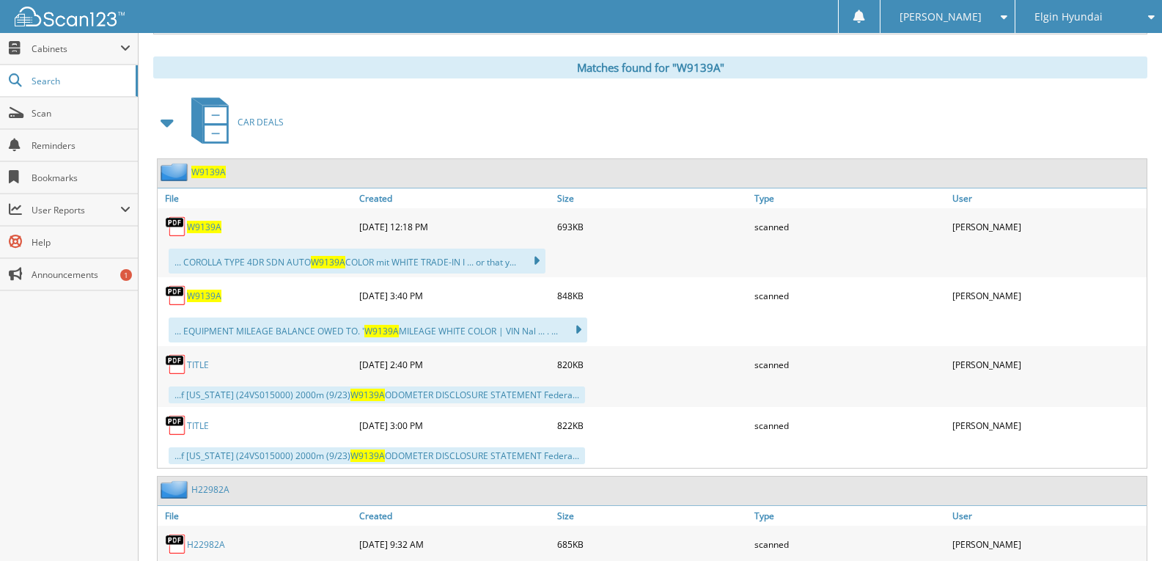
click at [195, 366] on link "TITLE" at bounding box center [198, 364] width 22 height 12
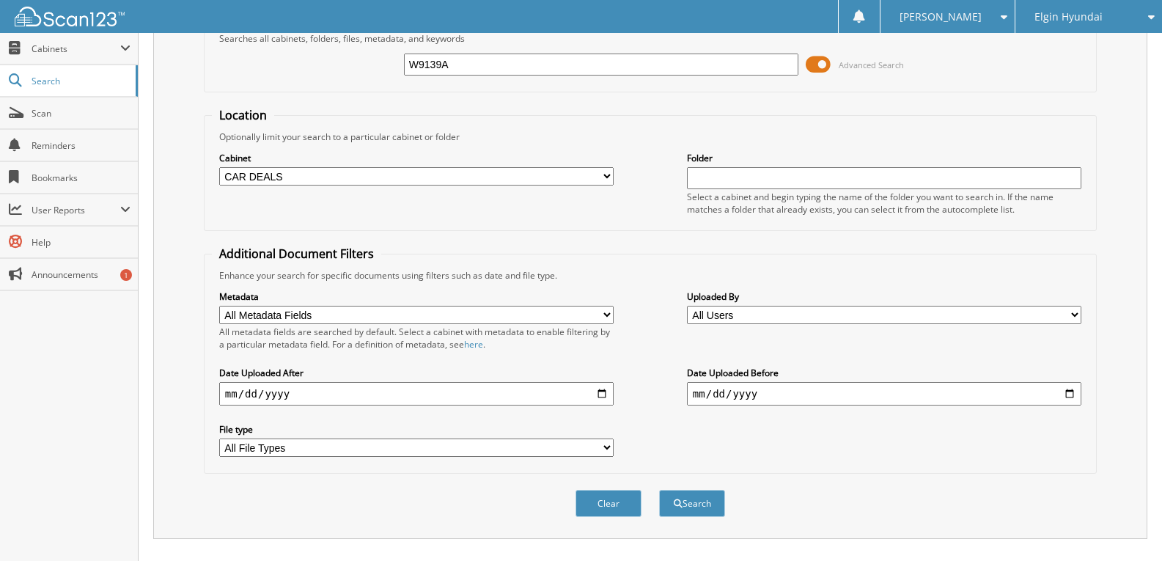
scroll to position [73, 0]
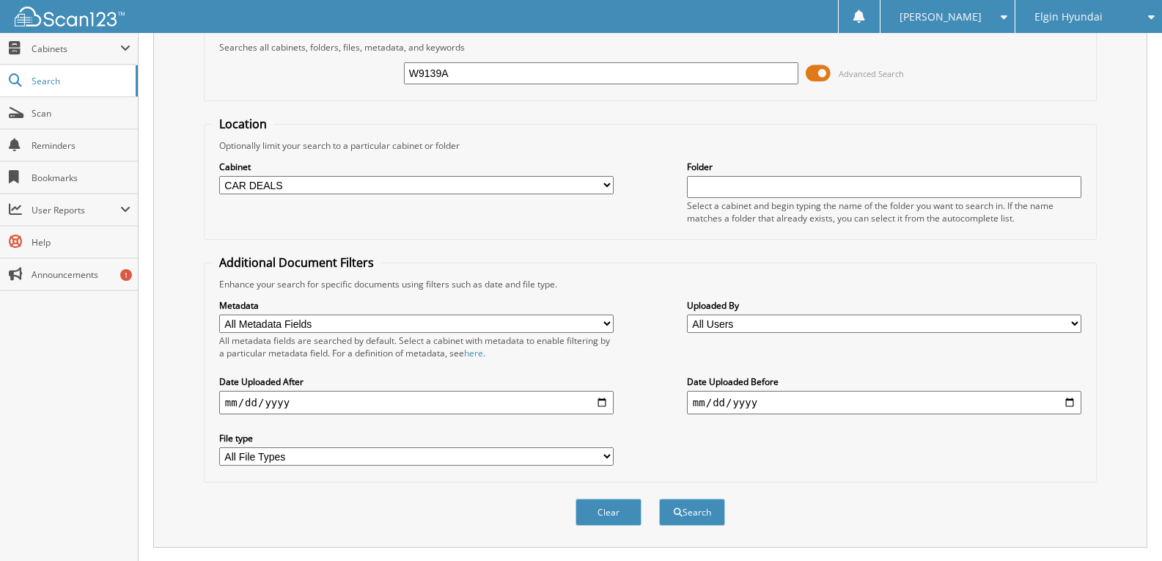
drag, startPoint x: 456, startPoint y: 70, endPoint x: 356, endPoint y: 66, distance: 99.8
click at [377, 70] on div "W9139A Advanced Search" at bounding box center [650, 74] width 877 height 40
type input "H22761B"
click at [659, 498] on button "Search" at bounding box center [692, 511] width 66 height 27
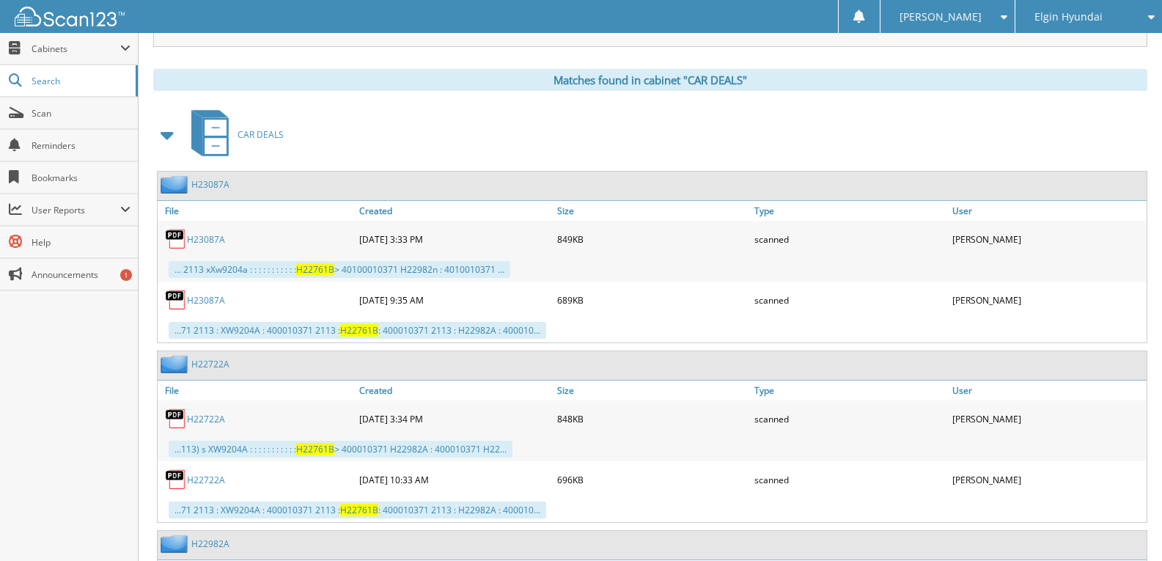
scroll to position [586, 0]
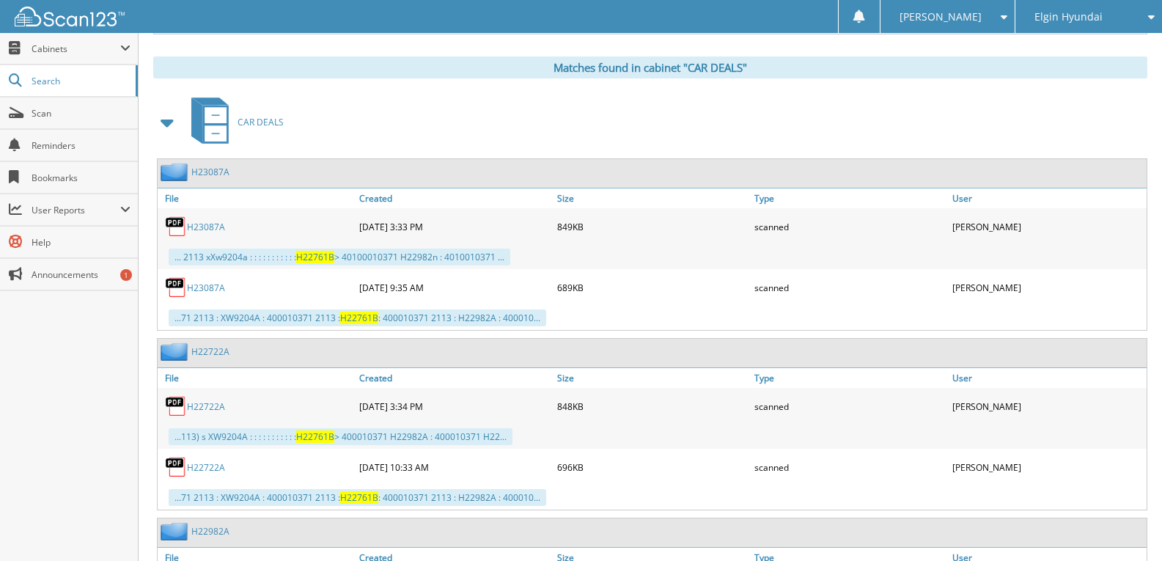
click at [218, 229] on link "H23087A" at bounding box center [206, 227] width 38 height 12
click at [205, 407] on link "H22722A" at bounding box center [206, 406] width 38 height 12
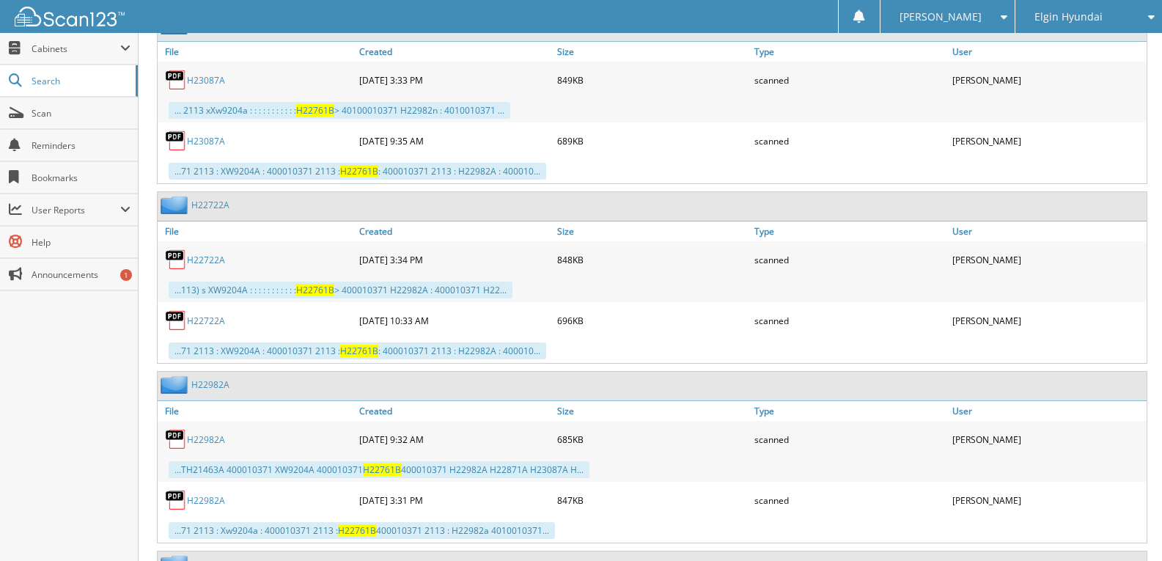
scroll to position [806, 0]
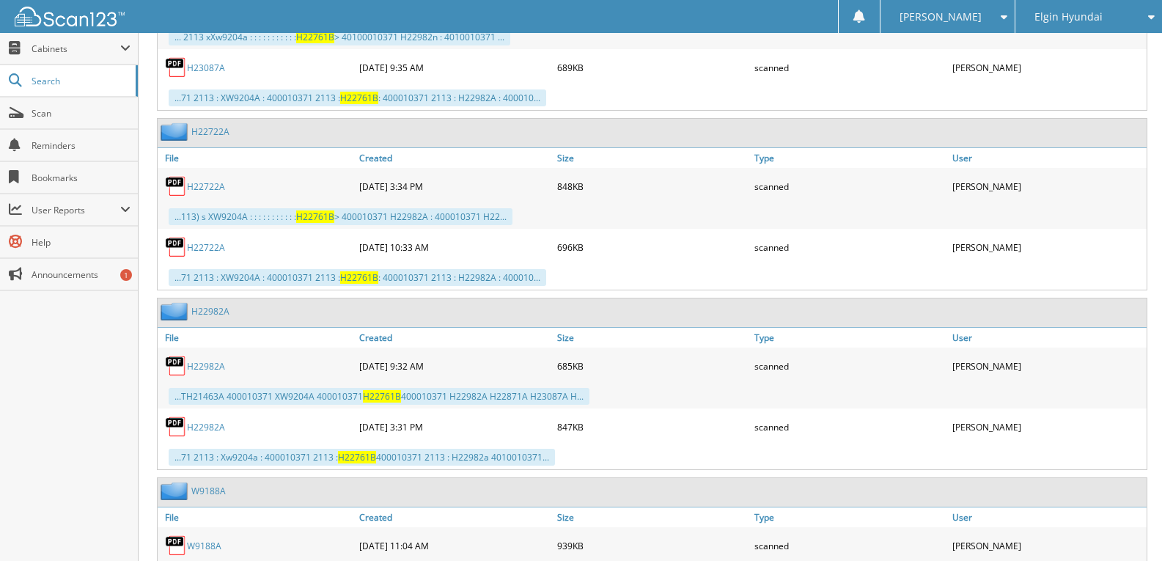
click at [206, 428] on link "H22982A" at bounding box center [206, 427] width 38 height 12
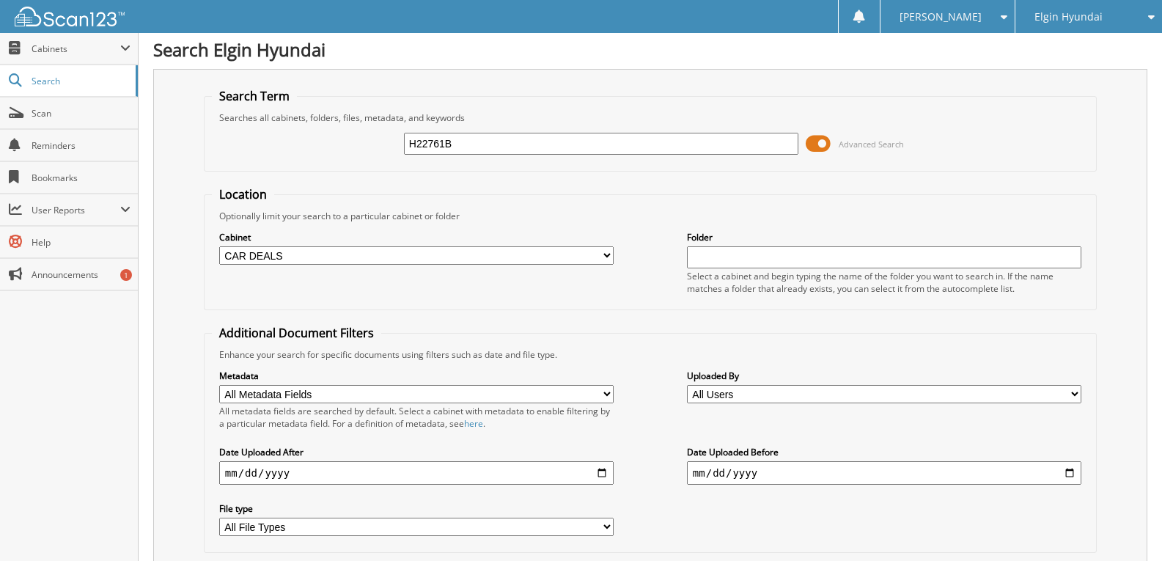
scroll to position [0, 0]
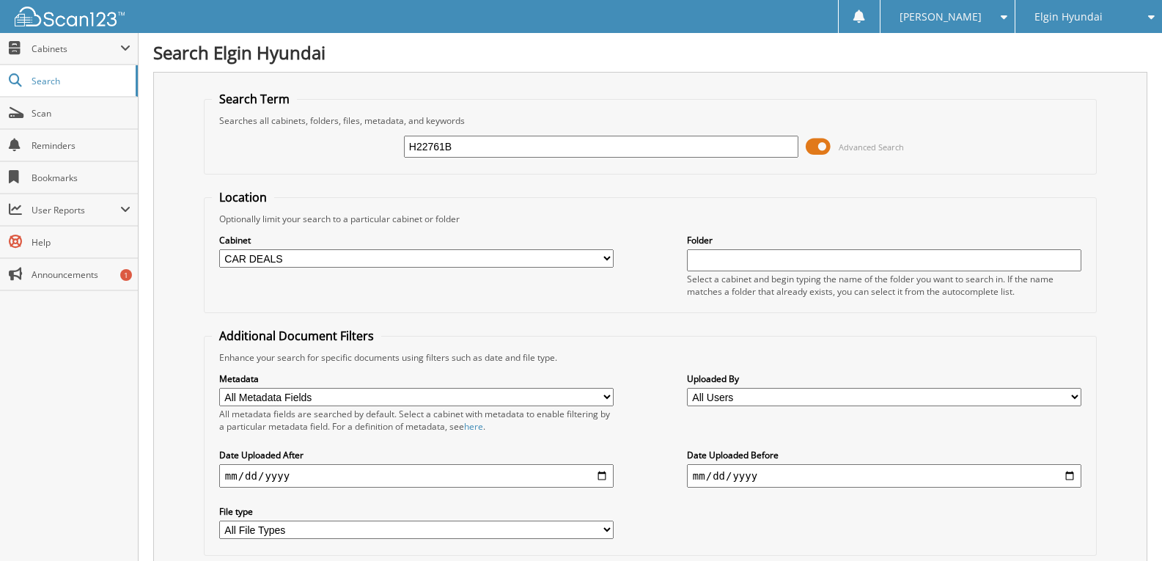
drag, startPoint x: 467, startPoint y: 144, endPoint x: 284, endPoint y: 166, distance: 184.6
click at [314, 161] on div "H22761B Advanced Search" at bounding box center [650, 147] width 877 height 40
type input "H23062A"
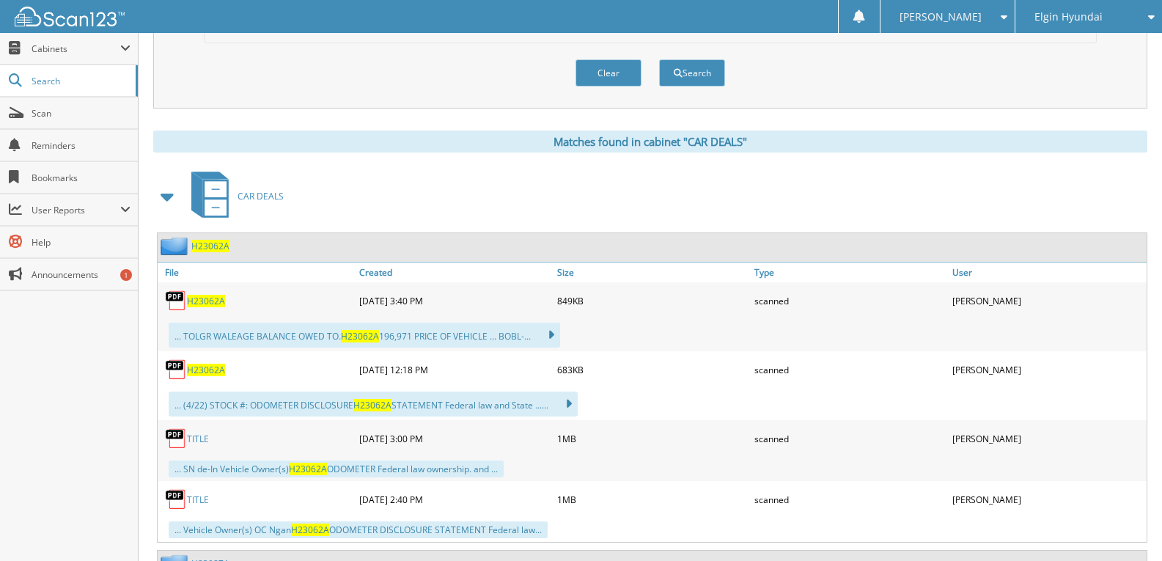
scroll to position [513, 0]
click at [195, 438] on link "TITLE" at bounding box center [198, 438] width 22 height 12
click at [197, 494] on link "TITLE" at bounding box center [198, 499] width 22 height 12
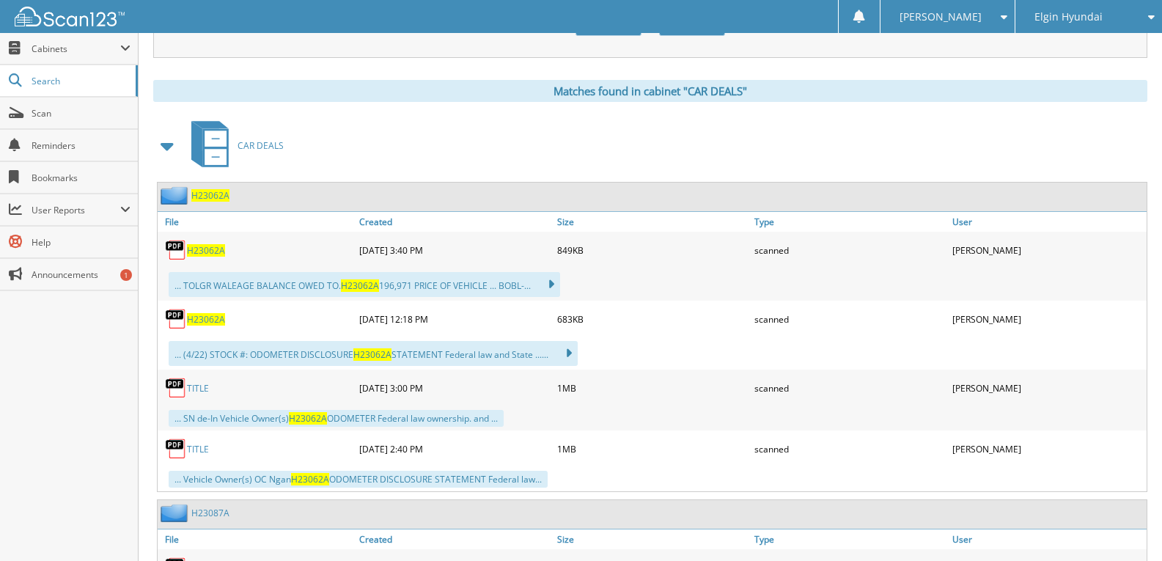
scroll to position [586, 0]
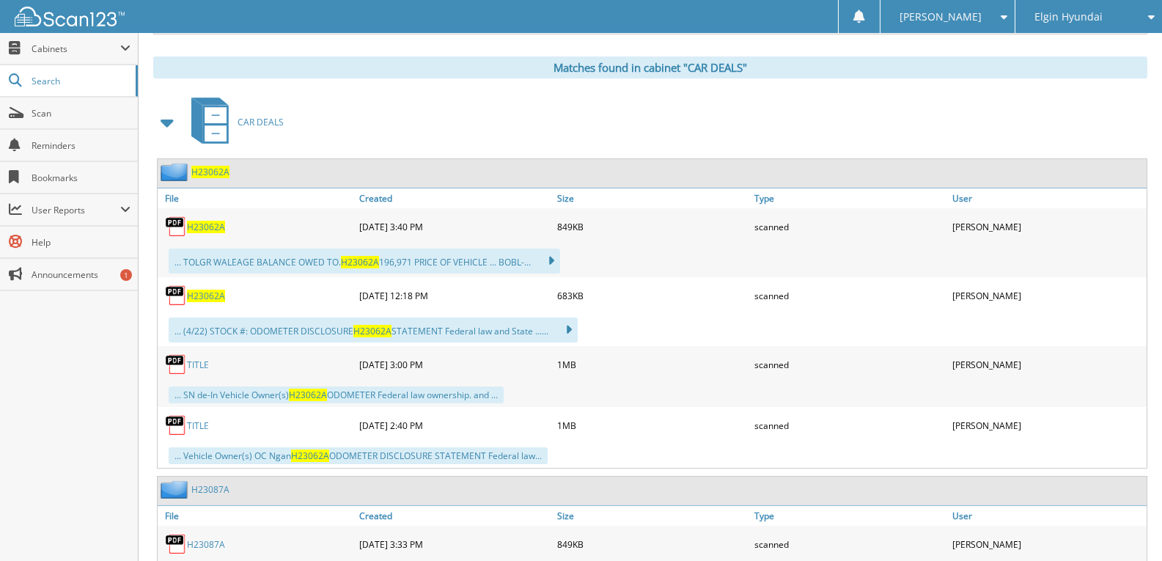
click at [197, 365] on link "TITLE" at bounding box center [198, 364] width 22 height 12
click at [86, 49] on span "Cabinets" at bounding box center [76, 49] width 89 height 12
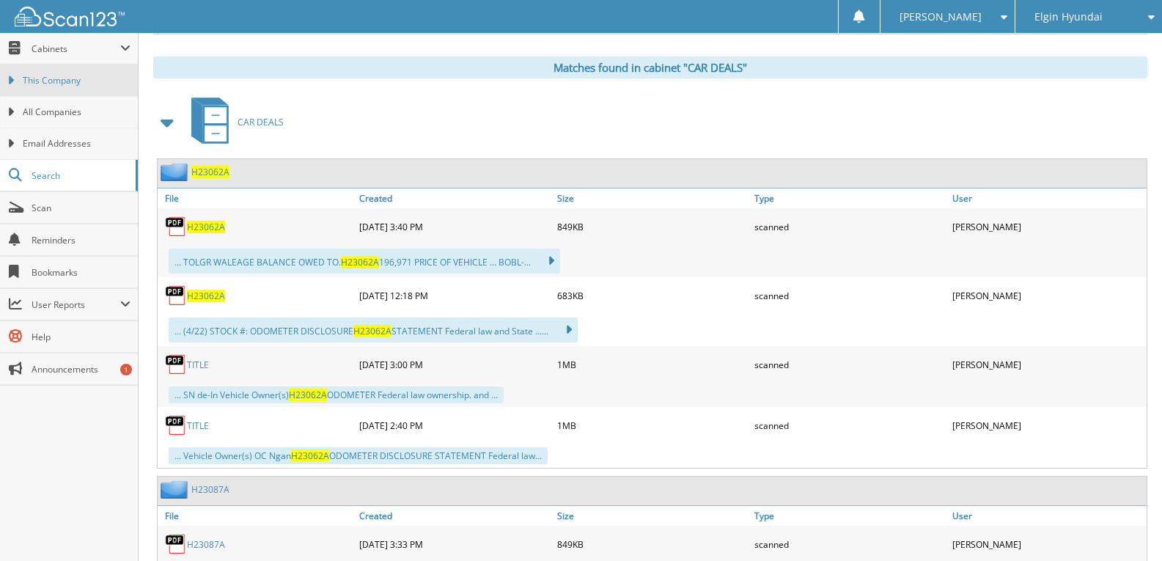
click at [80, 80] on span "This Company" at bounding box center [77, 80] width 108 height 13
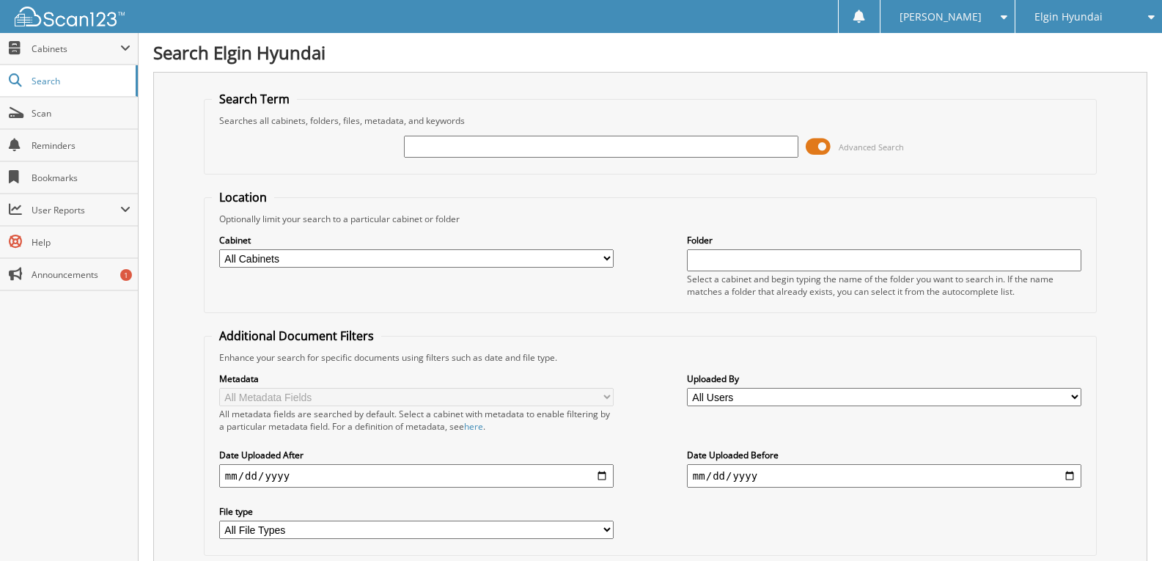
click at [608, 259] on select "All Cabinets CAR DEALS GENISIS CAR DEALS PARTS SERVICE RO Needs Filing" at bounding box center [416, 258] width 394 height 18
select select "23491"
click at [219, 249] on select "All Cabinets CAR DEALS GENISIS CAR DEALS PARTS SERVICE RO Needs Filing" at bounding box center [416, 258] width 394 height 18
click at [438, 150] on input "text" at bounding box center [601, 147] width 394 height 22
type input "G2384A3"
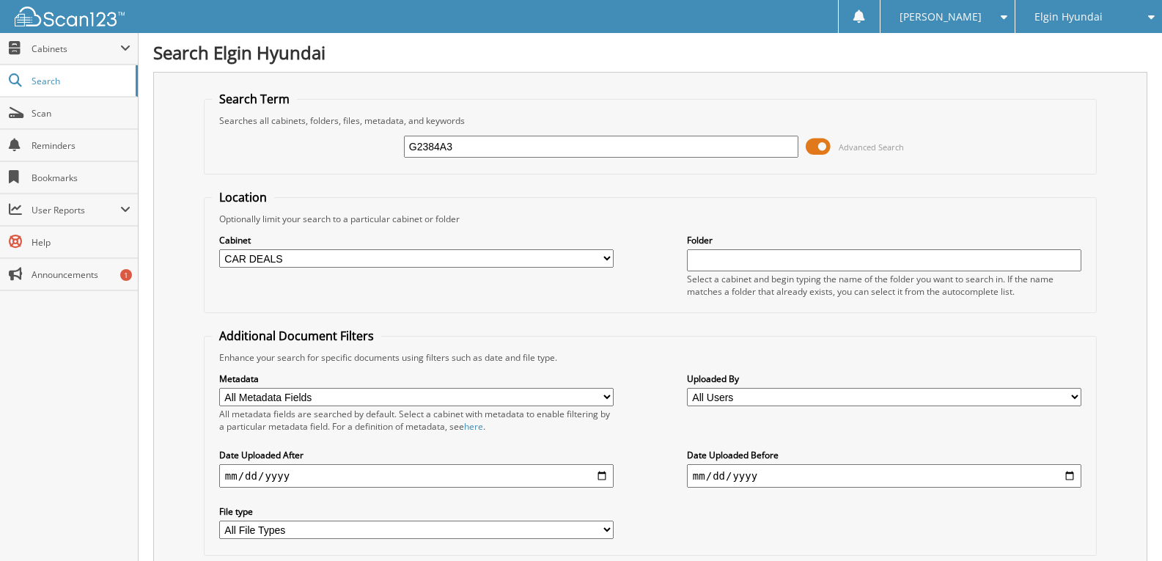
click at [503, 152] on input "G2384A3" at bounding box center [601, 147] width 394 height 22
type input "G2384A"
click at [85, 51] on span "Cabinets" at bounding box center [76, 49] width 89 height 12
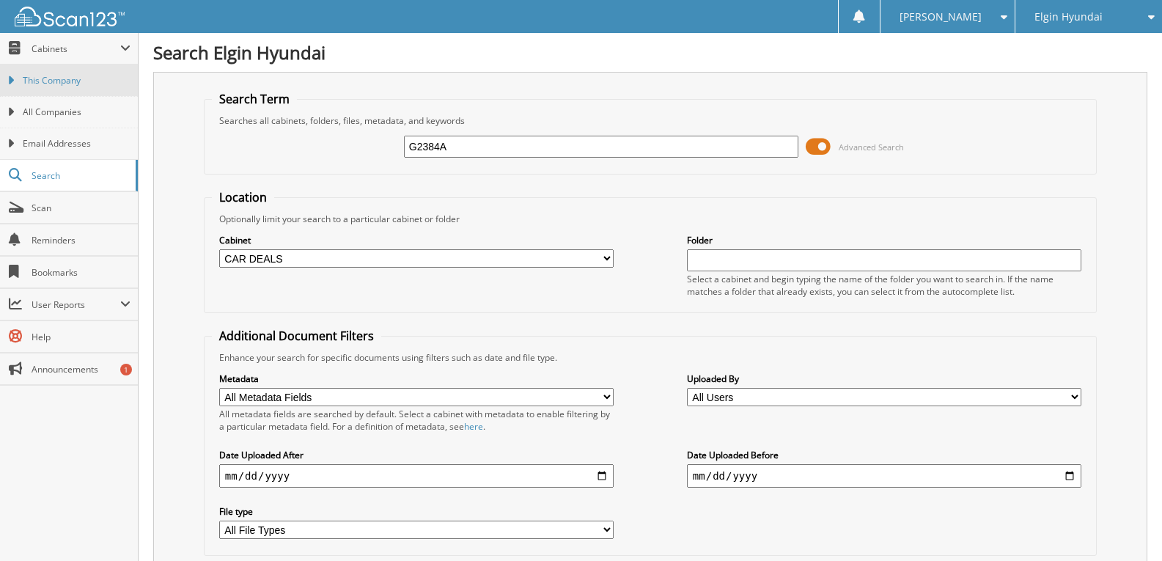
click at [69, 74] on span "This Company" at bounding box center [77, 80] width 108 height 13
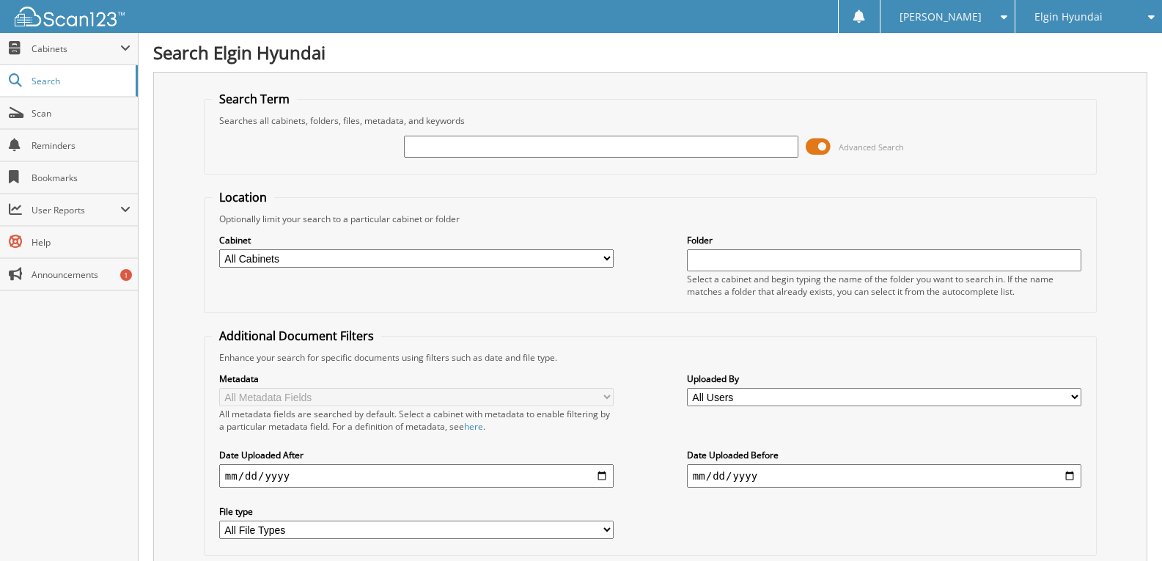
click at [439, 143] on input "text" at bounding box center [601, 147] width 394 height 22
type input "G2384A"
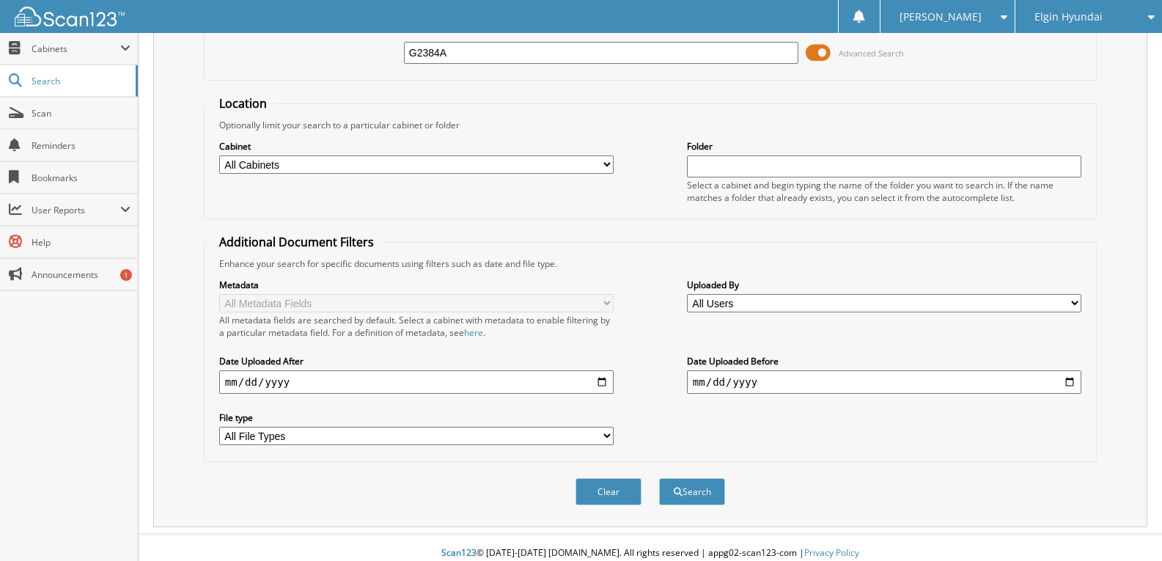
scroll to position [105, 0]
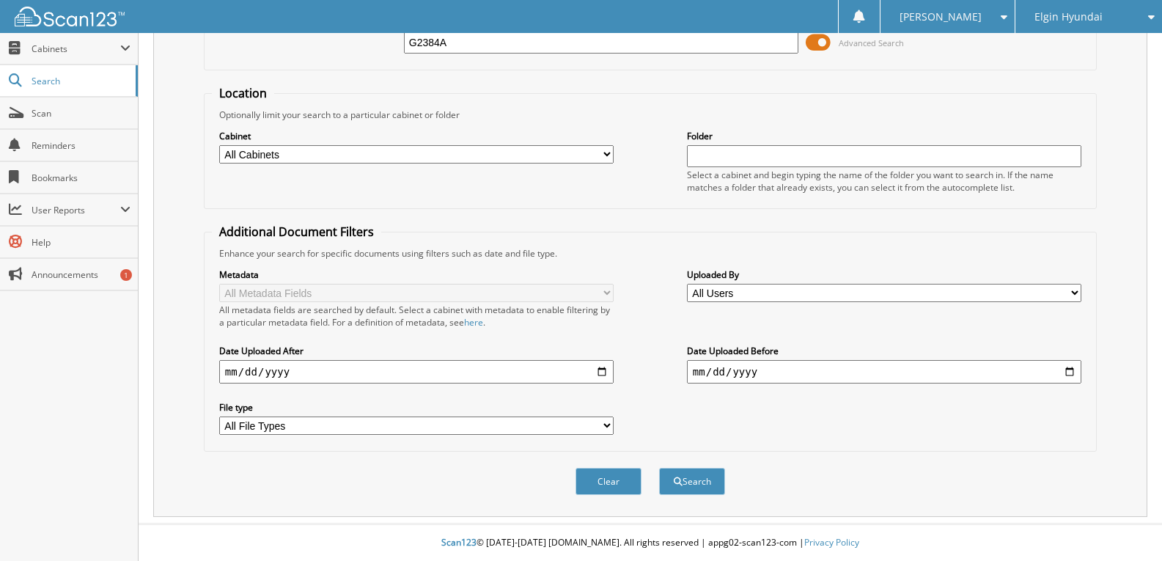
click at [561, 148] on select "All Cabinets CAR DEALS GENISIS CAR DEALS PARTS SERVICE RO Needs Filing" at bounding box center [416, 154] width 394 height 18
select select "32921"
click at [219, 145] on select "All Cabinets CAR DEALS GENISIS CAR DEALS PARTS SERVICE RO Needs Filing" at bounding box center [416, 154] width 394 height 18
click at [662, 243] on fieldset "Additional Document Filters Enhance your search for specific documents using fi…" at bounding box center [650, 338] width 893 height 228
click at [695, 487] on button "Search" at bounding box center [692, 481] width 66 height 27
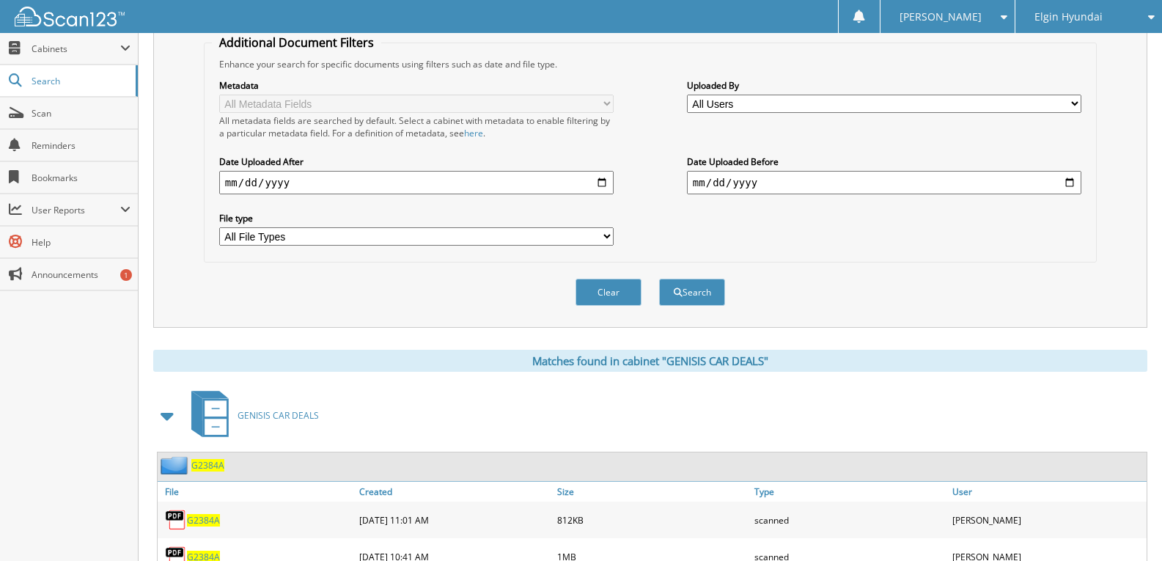
scroll to position [353, 0]
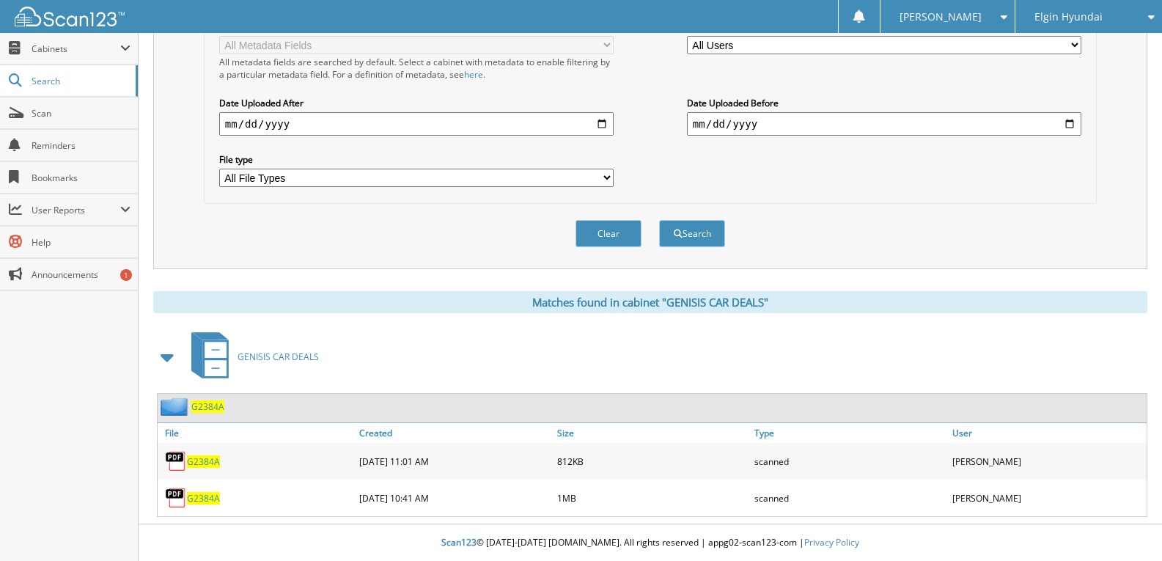
click at [193, 495] on span "G2384A" at bounding box center [203, 498] width 33 height 12
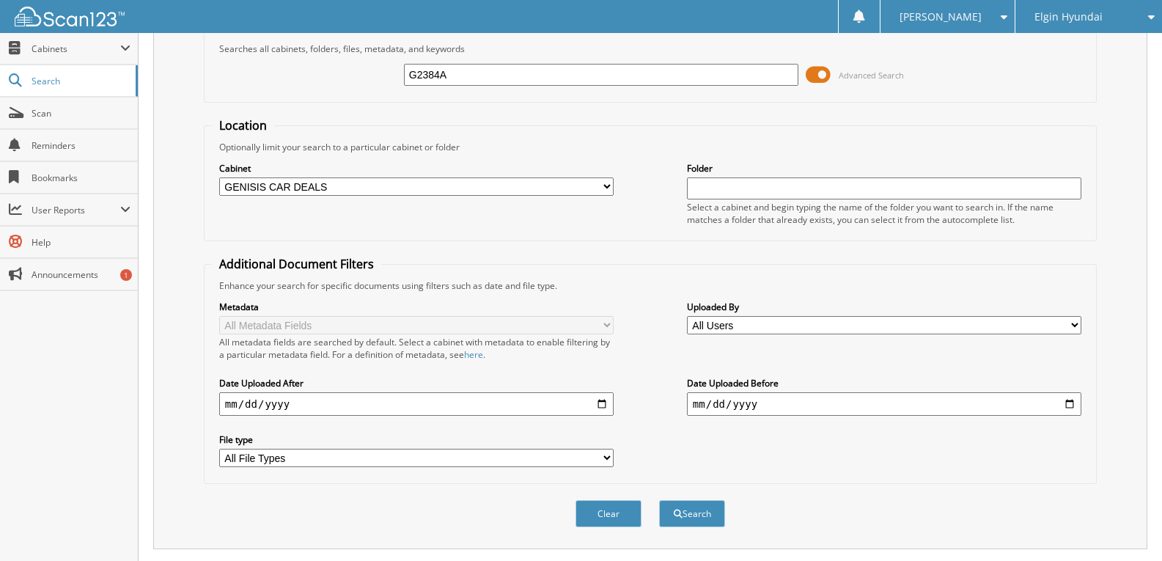
scroll to position [59, 0]
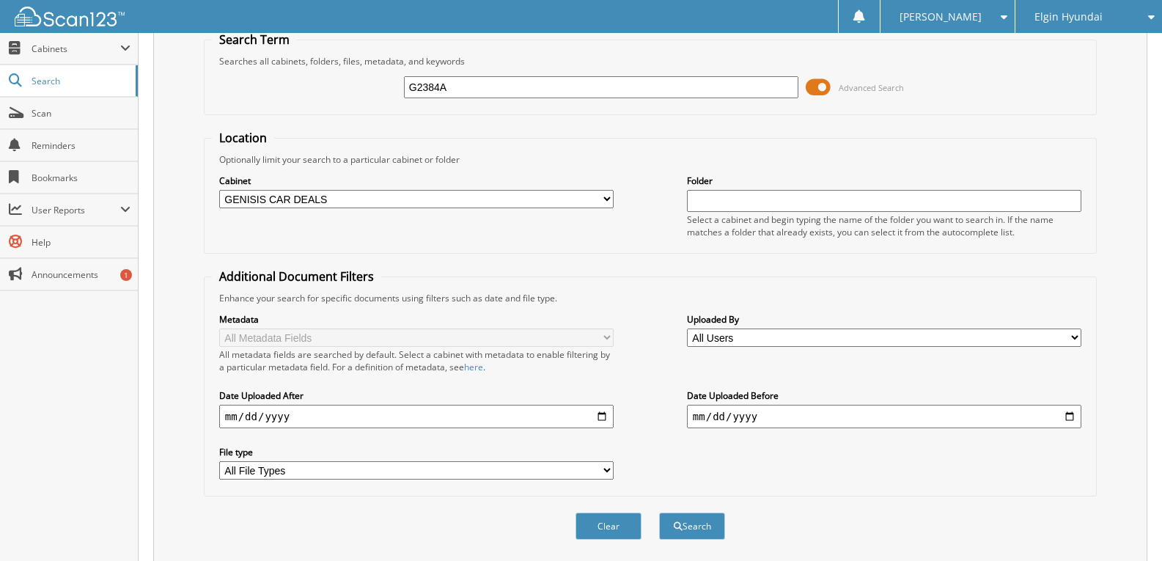
click at [457, 84] on input "G2384A" at bounding box center [601, 87] width 394 height 22
type input "G"
type input "F"
type input "G2422B"
click at [659, 512] on button "Search" at bounding box center [692, 525] width 66 height 27
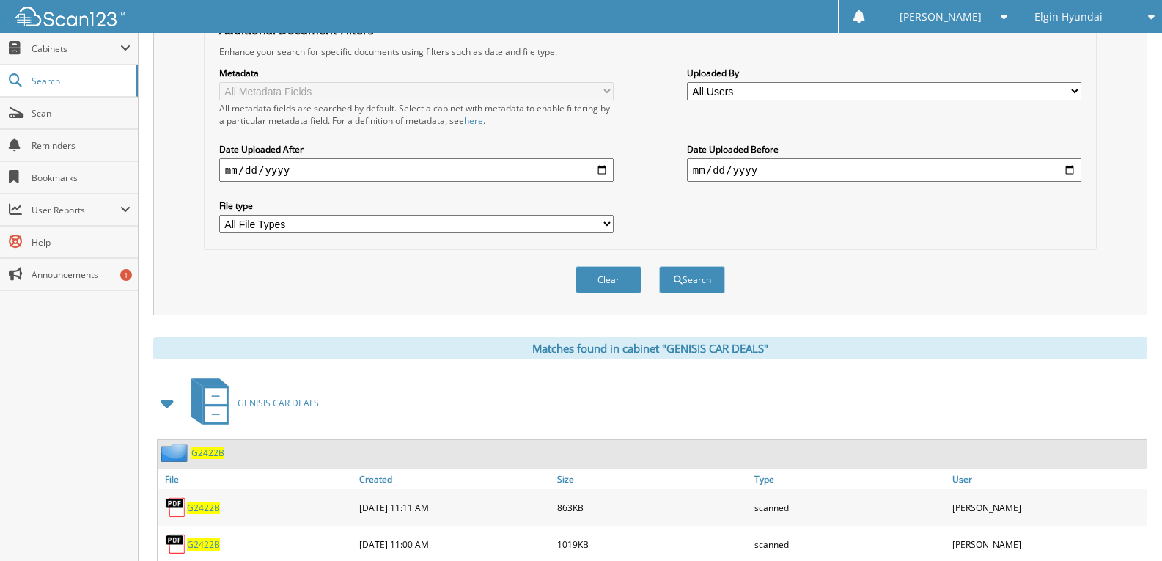
scroll to position [353, 0]
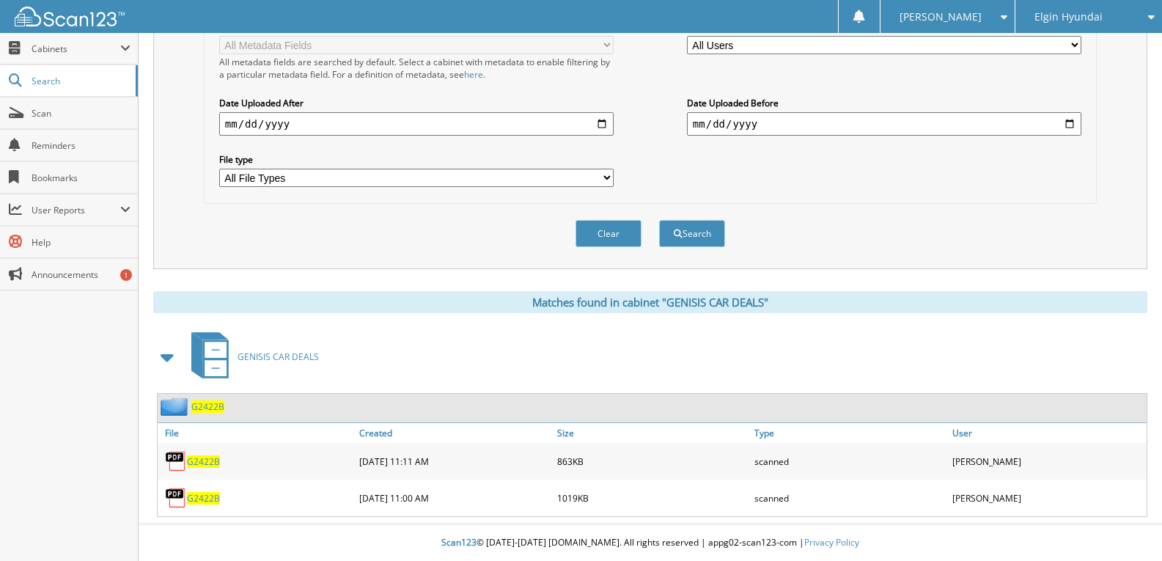
click at [1105, 17] on div "Elgin Hyundai" at bounding box center [1088, 16] width 132 height 33
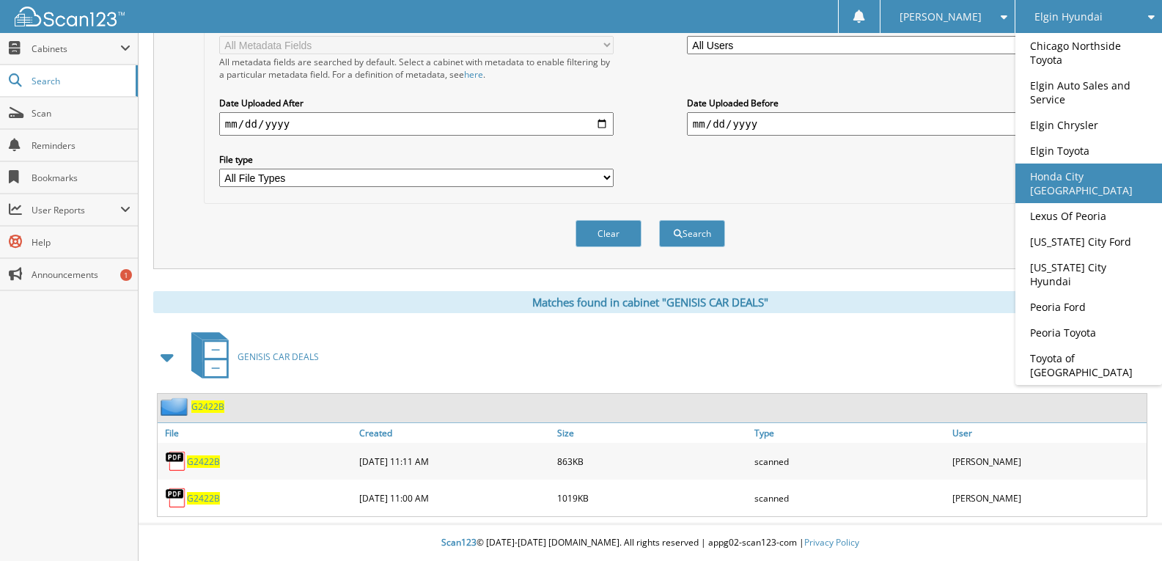
click at [1077, 180] on link "Honda City [GEOGRAPHIC_DATA]" at bounding box center [1088, 183] width 147 height 40
